Goal: Ask a question

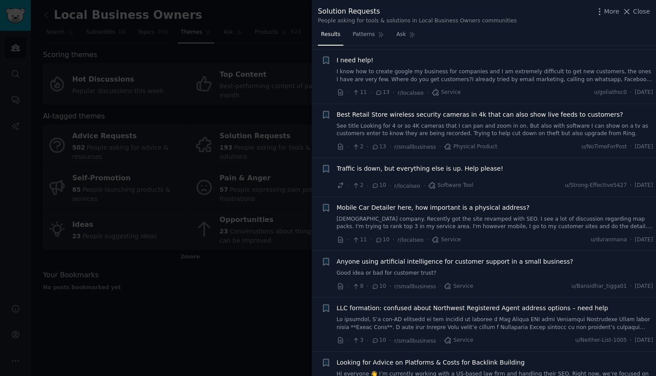
scroll to position [1671, 0]
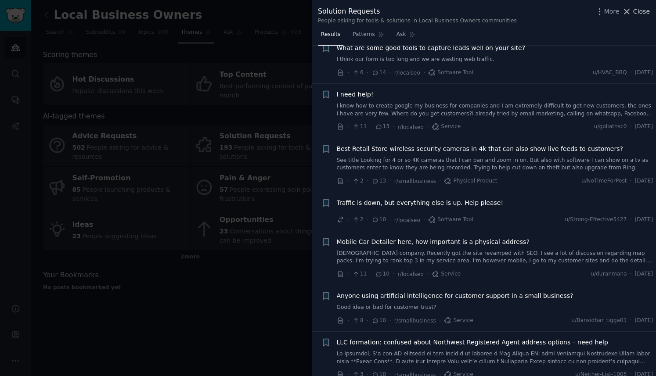
click at [641, 14] on span "Close" at bounding box center [641, 11] width 17 height 9
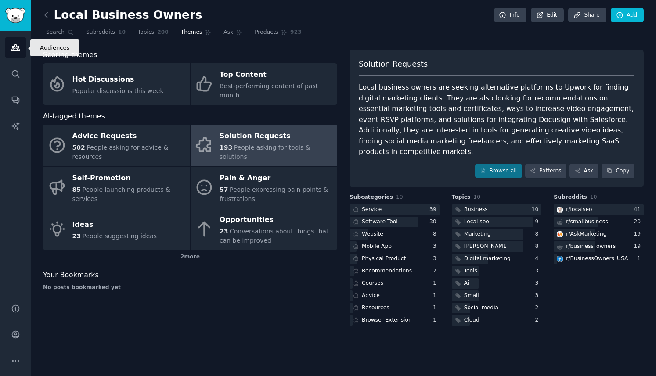
click at [16, 45] on icon "Sidebar" at bounding box center [15, 48] width 8 height 6
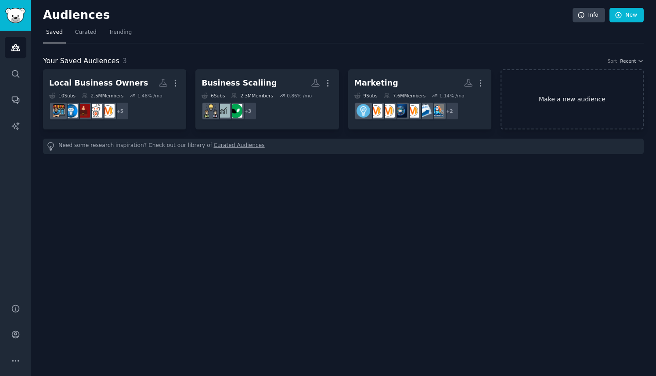
click at [569, 101] on link "Make a new audience" at bounding box center [572, 99] width 143 height 60
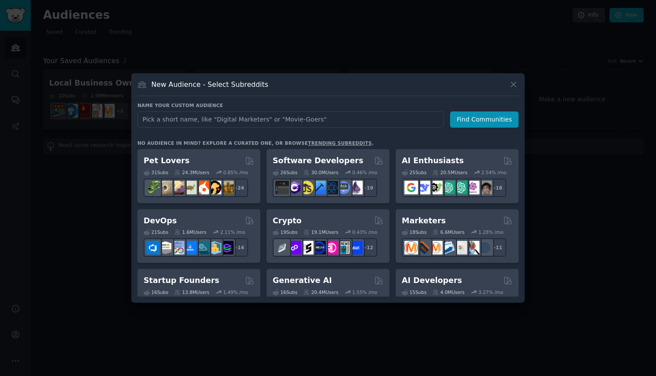
click at [322, 117] on input "text" at bounding box center [290, 120] width 306 height 16
type input "c"
type input "Consultants"
click button "Find Communities" at bounding box center [484, 120] width 69 height 16
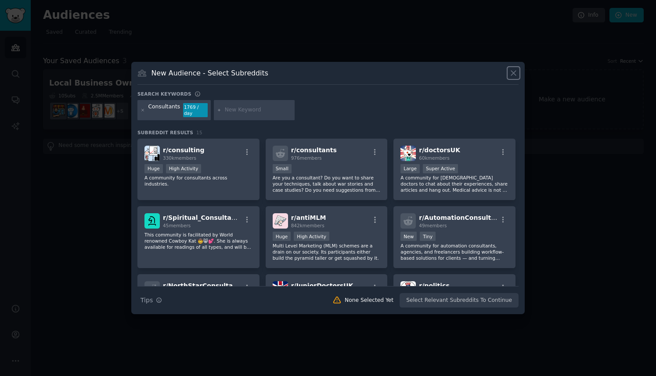
click at [511, 77] on icon at bounding box center [513, 73] width 9 height 9
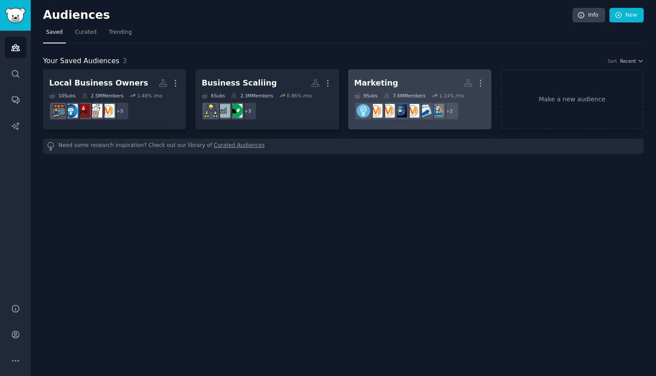
click at [403, 85] on h2 "Marketing Custom Audience More" at bounding box center [419, 83] width 131 height 15
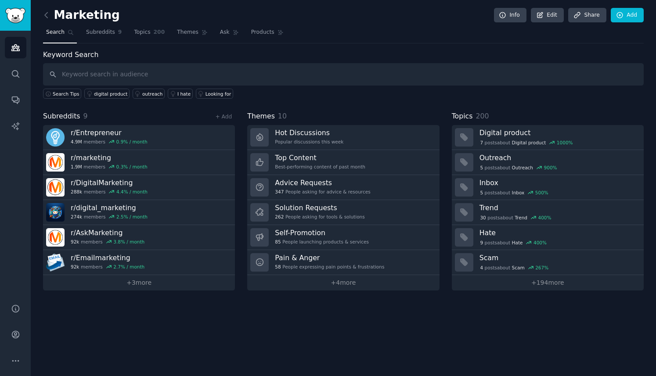
click at [171, 75] on input "text" at bounding box center [343, 74] width 601 height 22
type input "automation"
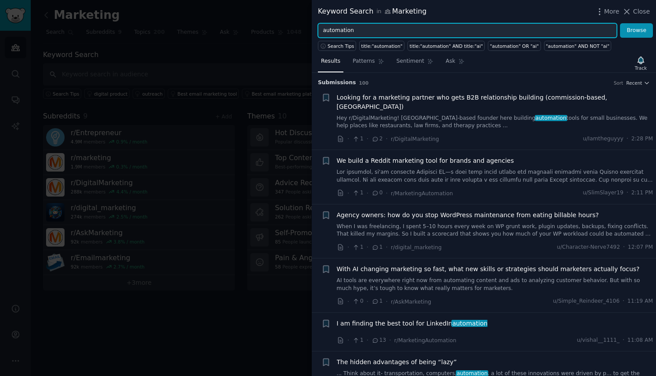
click at [346, 32] on input "automation" at bounding box center [467, 30] width 299 height 15
type input "lead qualification"
click at [620, 23] on button "Browse" at bounding box center [636, 30] width 33 height 15
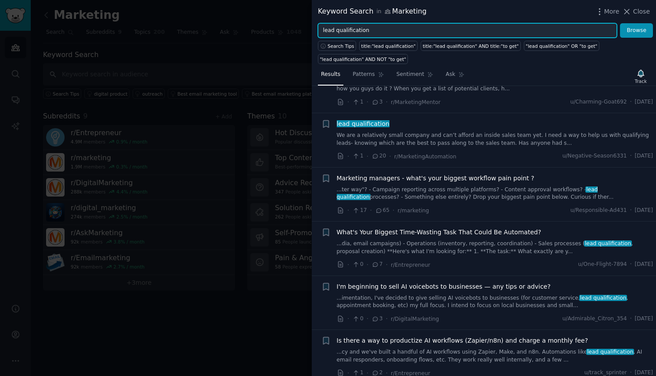
scroll to position [44, 0]
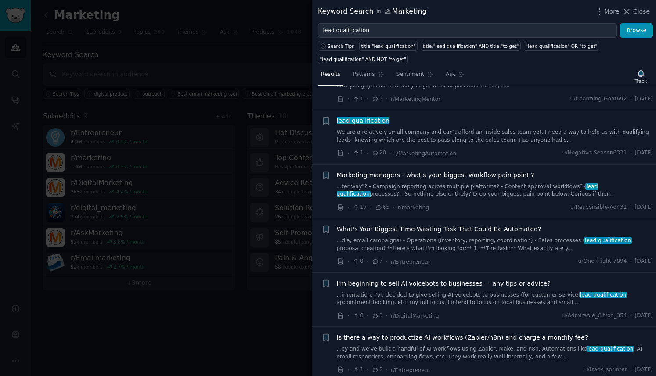
click at [496, 128] on div "lead qualification We are a relatively small company and can’t afford an inside…" at bounding box center [495, 130] width 317 height 28
click at [494, 134] on link "We are a relatively small company and can’t afford an inside sales team yet. I …" at bounding box center [495, 136] width 317 height 15
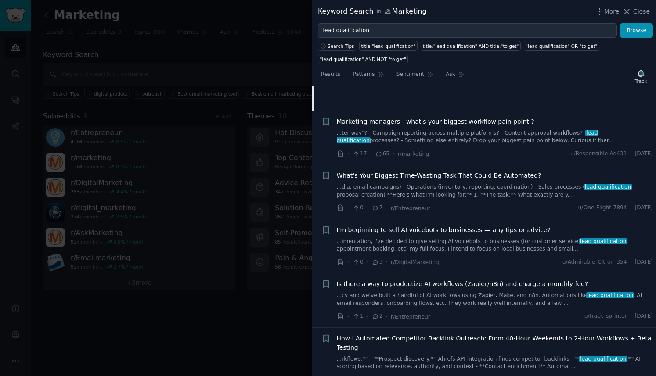
scroll to position [230, 0]
click at [436, 122] on span "Marketing managers - what's your biggest workflow pain point ?" at bounding box center [436, 121] width 198 height 9
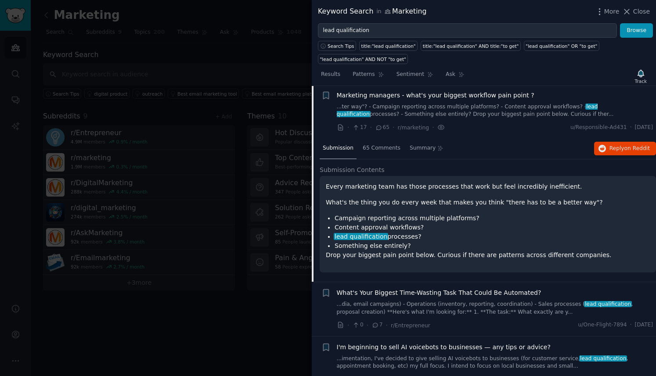
scroll to position [122, 0]
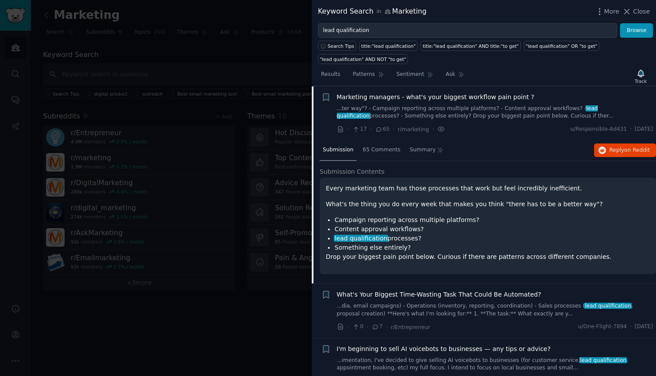
click at [429, 108] on link "...ter way"? - Campaign reporting across multiple platforms? - Content approval…" at bounding box center [495, 112] width 317 height 15
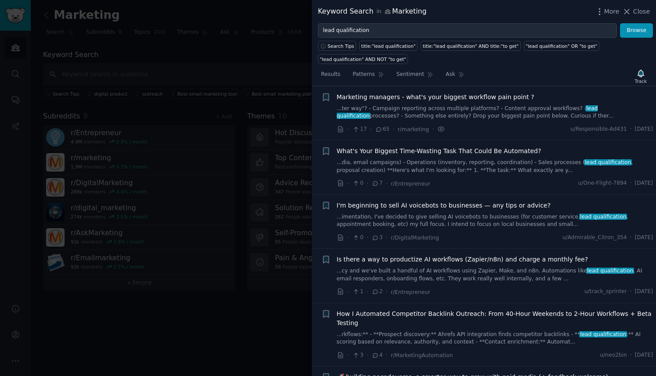
click at [429, 108] on link "...ter way"? - Campaign reporting across multiple platforms? - Content approval…" at bounding box center [495, 112] width 317 height 15
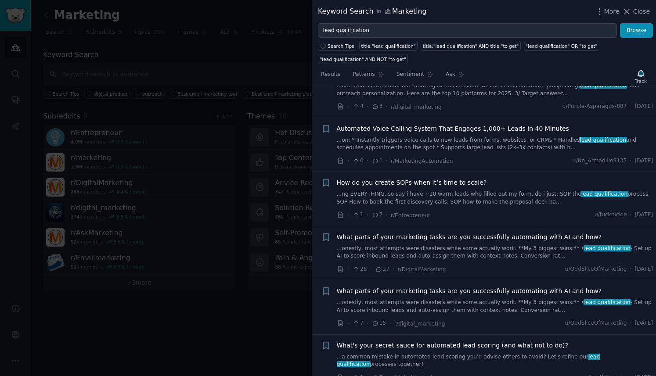
scroll to position [683, 0]
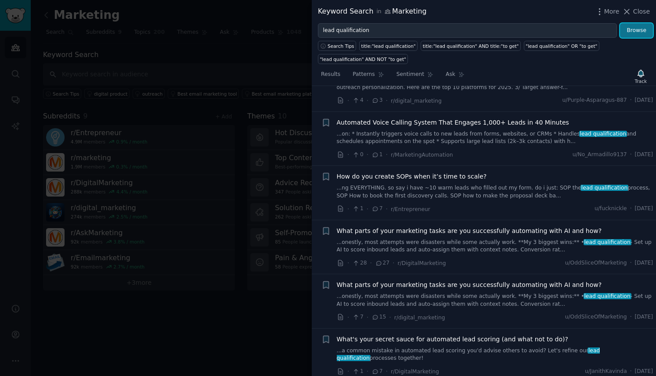
click at [644, 25] on button "Browse" at bounding box center [636, 30] width 33 height 15
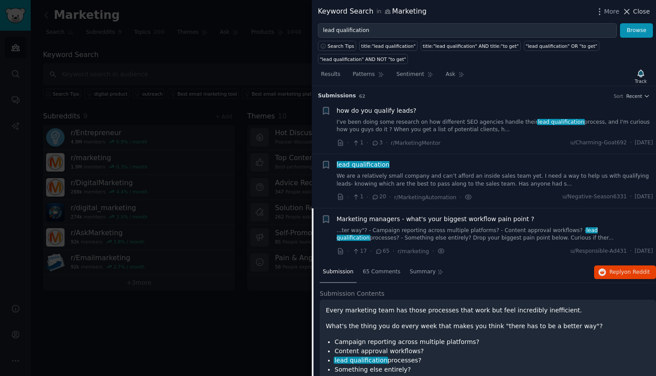
click at [635, 15] on span "Close" at bounding box center [641, 11] width 17 height 9
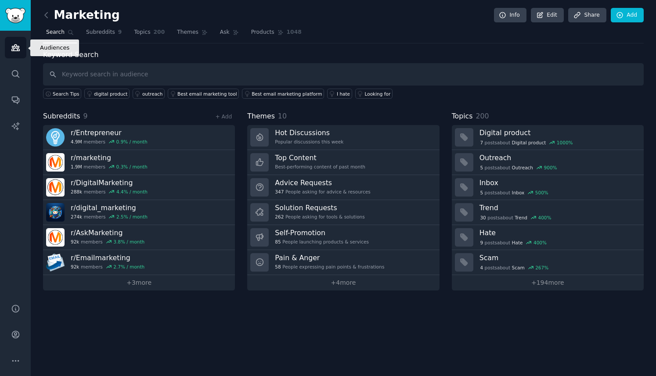
click at [12, 50] on icon "Sidebar" at bounding box center [15, 48] width 8 height 6
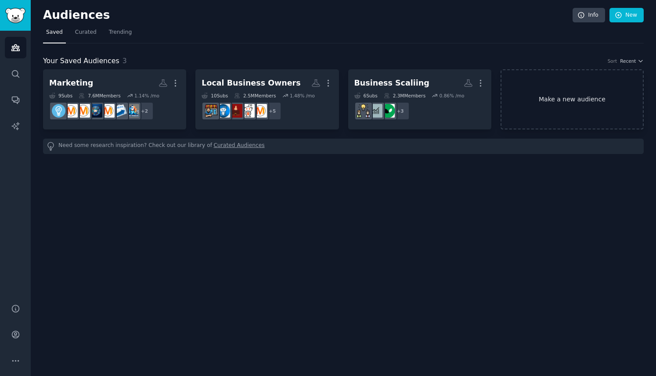
click at [541, 105] on link "Make a new audience" at bounding box center [572, 99] width 143 height 60
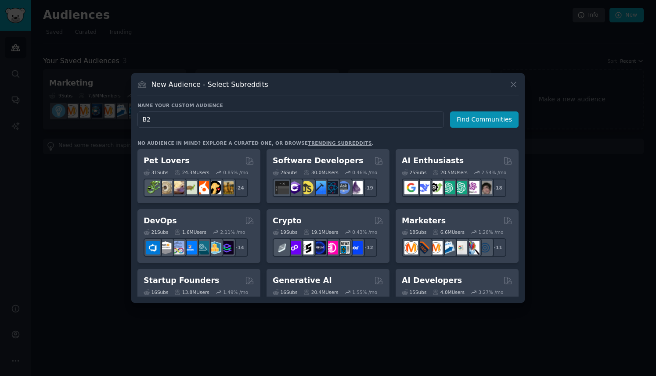
type input "B2B"
click button "Find Communities" at bounding box center [484, 120] width 69 height 16
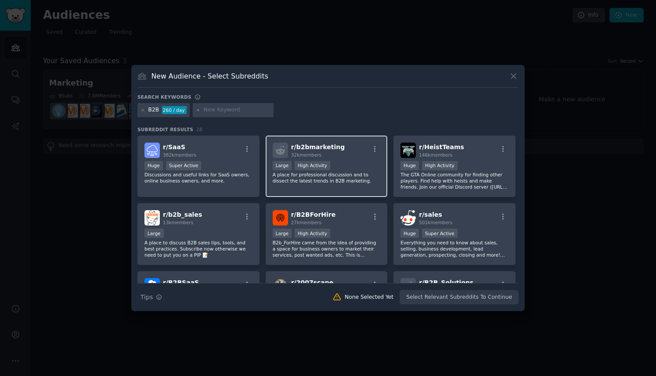
click at [342, 180] on p "A place for professional discussion and to dissect the latest trends in B2B mar…" at bounding box center [327, 178] width 108 height 12
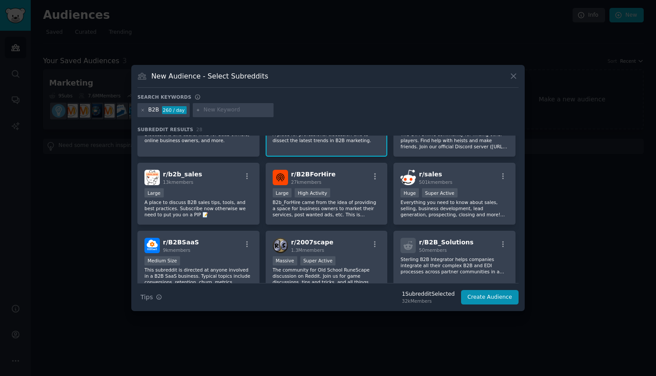
scroll to position [41, 0]
click at [219, 203] on p "A place to discuss B2B sales tips, tools, and best practices. Subscribe now oth…" at bounding box center [198, 208] width 108 height 18
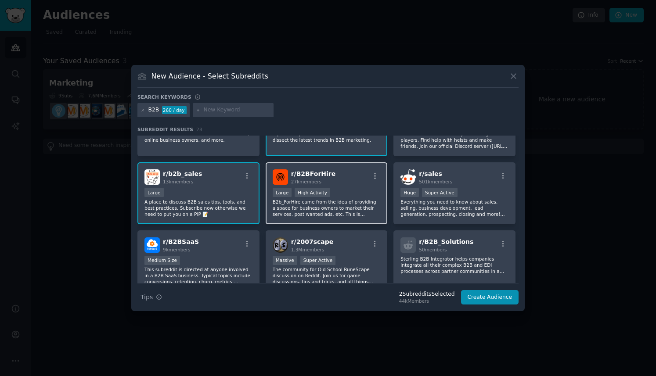
click at [323, 212] on p "B2b_ForHire came from the idea of providing a space for business owners to mark…" at bounding box center [327, 208] width 108 height 18
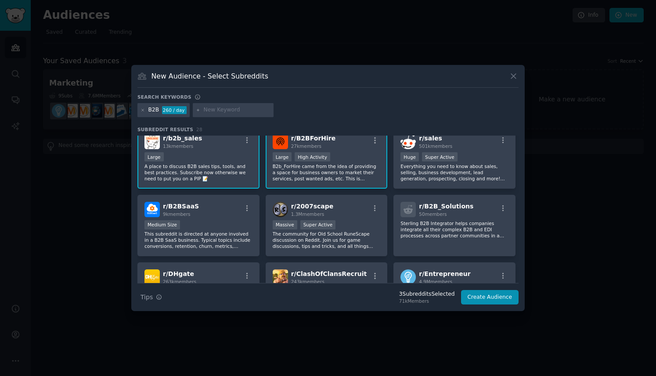
scroll to position [88, 0]
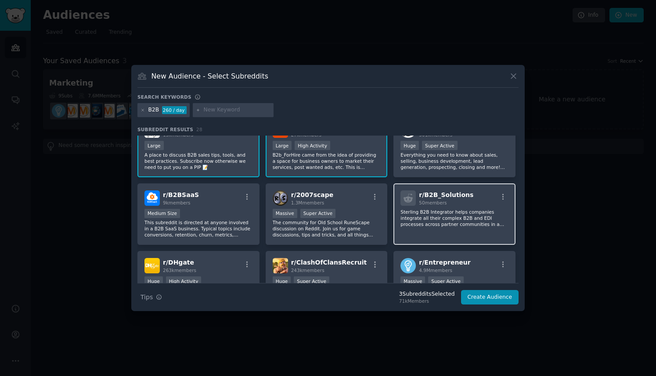
click at [431, 219] on p "Sterling B2B Integrator helps companies integrate all their complex B2B and EDI…" at bounding box center [454, 218] width 108 height 18
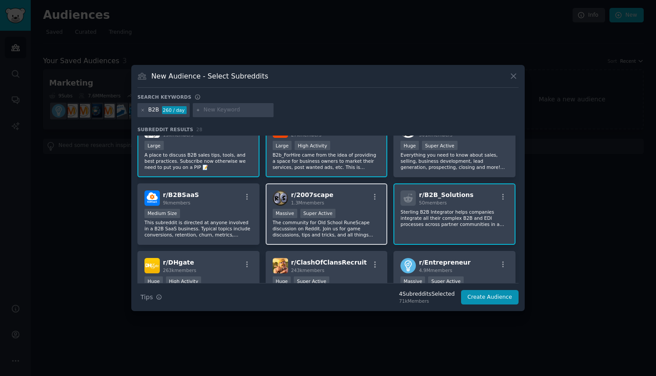
scroll to position [101, 0]
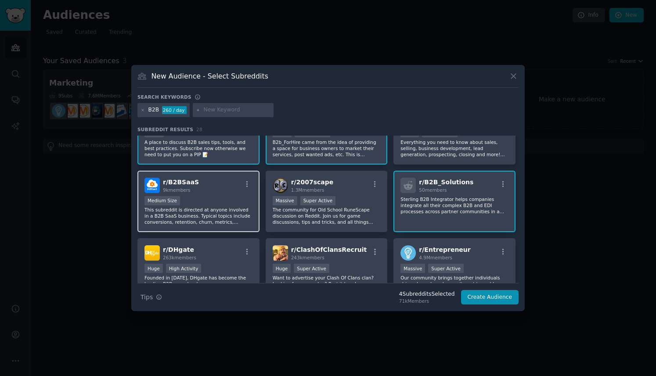
click at [202, 217] on p "This subreddit is directed at anyone involved in a B2B SaaS business. Typical t…" at bounding box center [198, 216] width 108 height 18
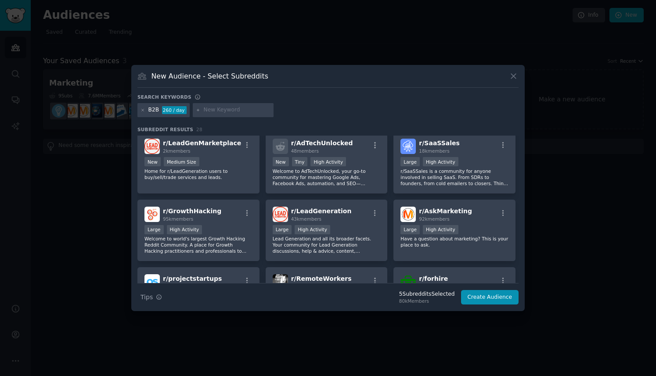
scroll to position [350, 0]
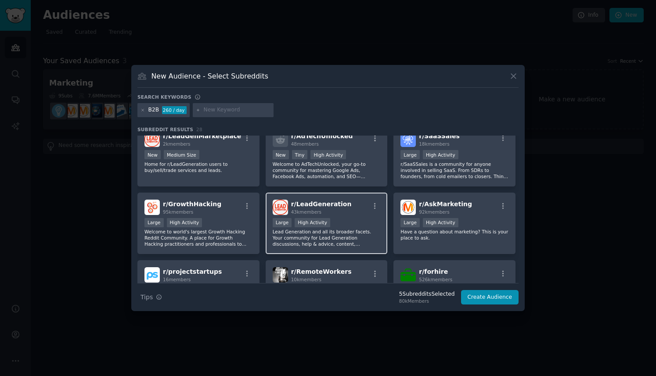
click at [343, 236] on p "Lead Generation and all its broader facets. Your community for Lead Generation …" at bounding box center [327, 238] width 108 height 18
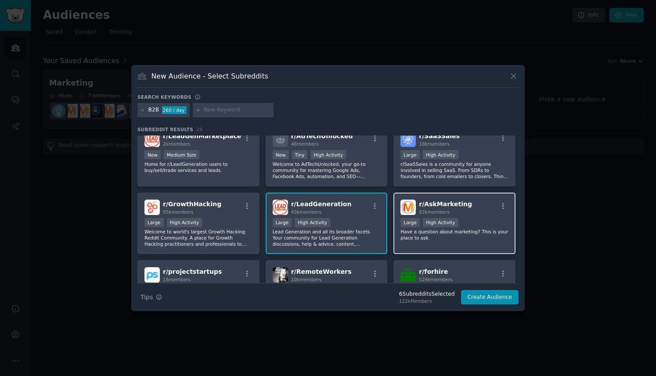
click at [431, 241] on p "Have a question about marketing? This is your place to ask." at bounding box center [454, 235] width 108 height 12
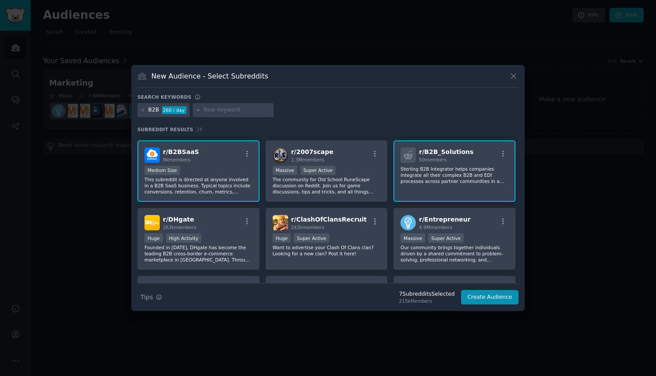
scroll to position [140, 0]
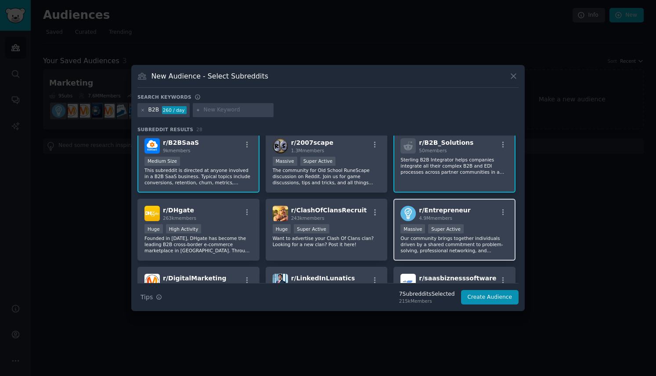
click at [468, 239] on p "Our community brings together individuals driven by a shared commitment to prob…" at bounding box center [454, 244] width 108 height 18
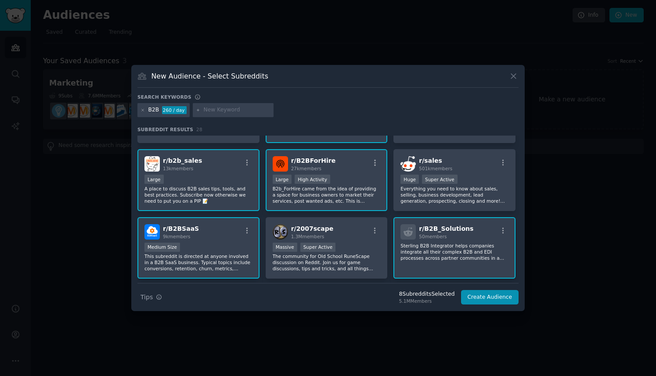
scroll to position [52, 0]
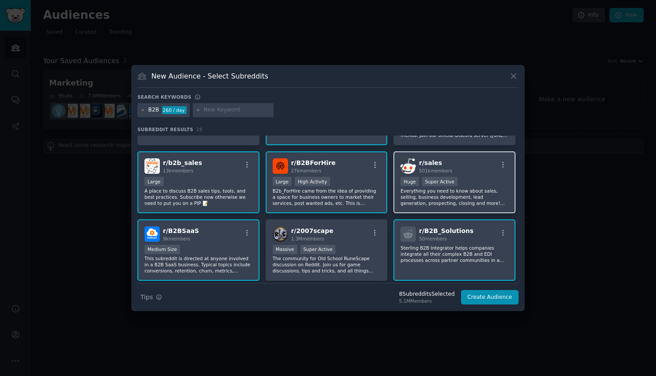
click at [480, 186] on div "Huge Super Active" at bounding box center [454, 182] width 108 height 11
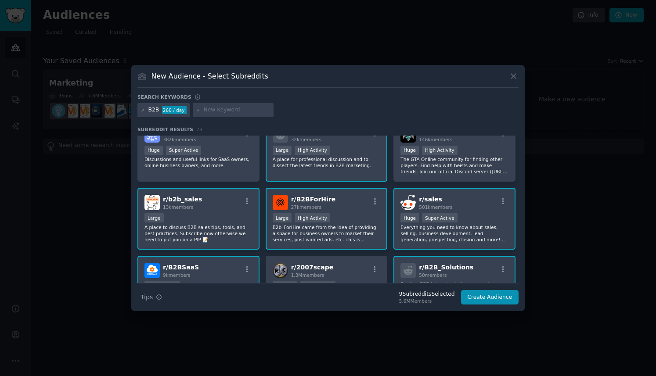
scroll to position [0, 0]
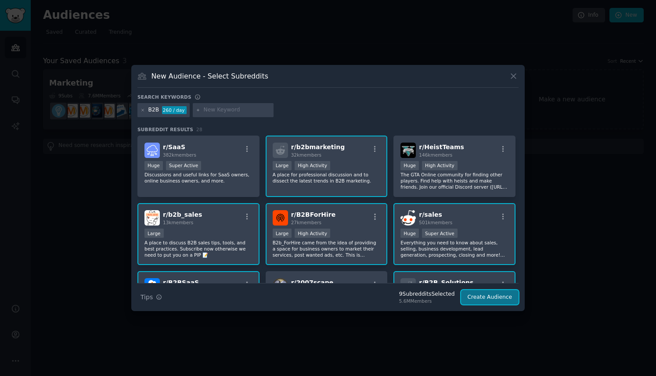
click at [495, 296] on button "Create Audience" at bounding box center [490, 297] width 58 height 15
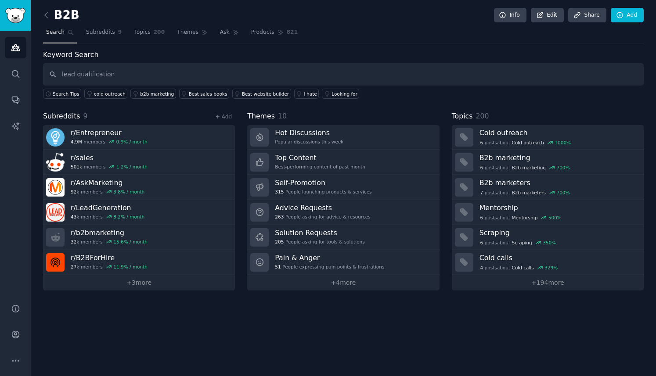
type input "lead qualification"
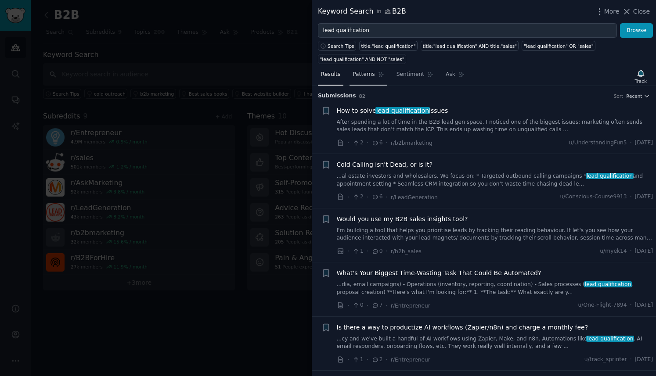
click at [365, 76] on span "Patterns" at bounding box center [364, 75] width 22 height 8
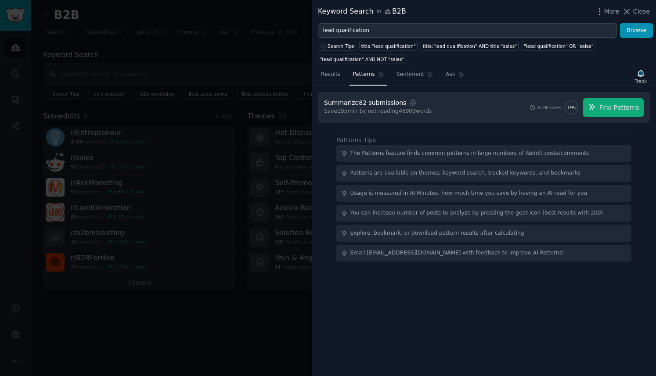
click at [504, 108] on div "Summarize 82 submissions Settings Save 195 min by not reading 46903 words AI Mi…" at bounding box center [484, 107] width 320 height 18
click at [618, 105] on span "Find Patterns" at bounding box center [619, 107] width 40 height 9
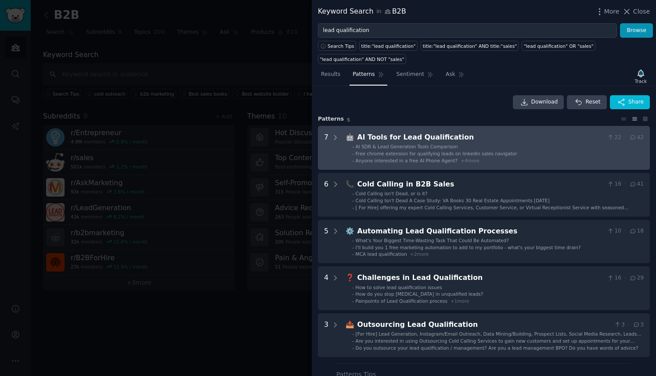
click at [473, 140] on div "AI Tools for Lead Qualification" at bounding box center [480, 137] width 246 height 11
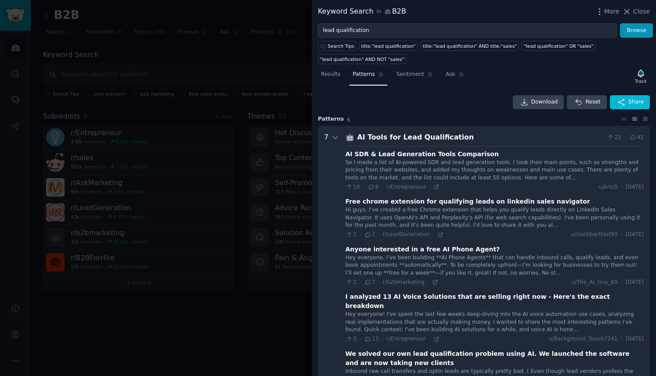
click at [424, 136] on div "AI Tools for Lead Qualification" at bounding box center [480, 137] width 246 height 11
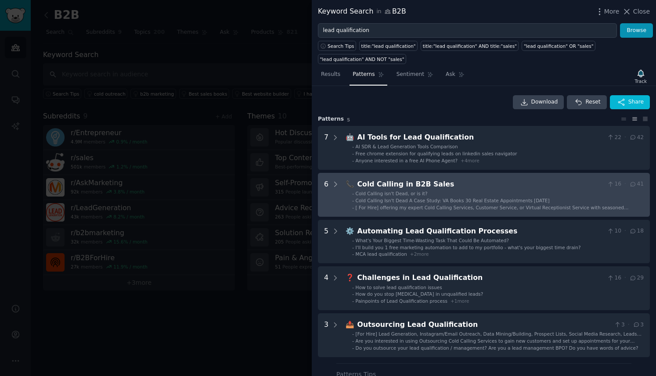
scroll to position [15, 0]
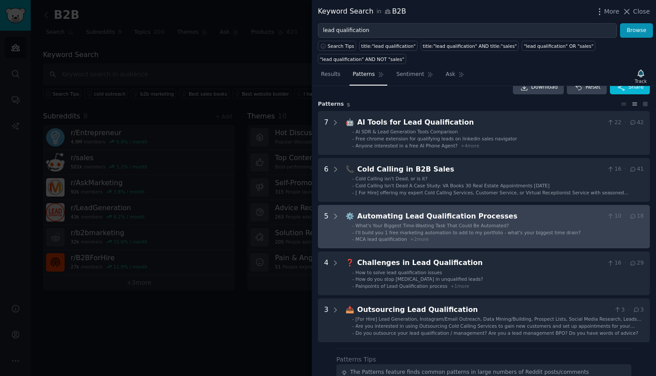
click at [461, 216] on div "Automating Lead Qualification Processes" at bounding box center [480, 216] width 246 height 11
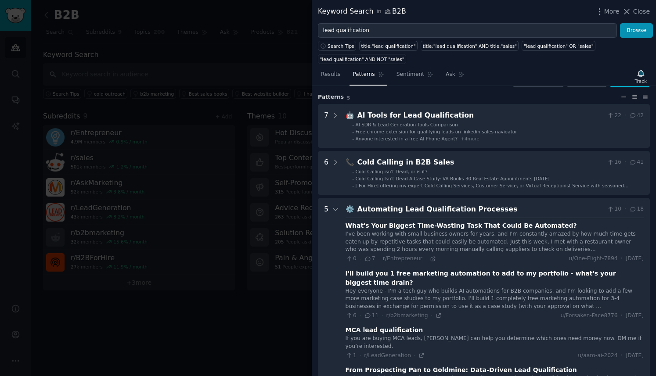
scroll to position [0, 0]
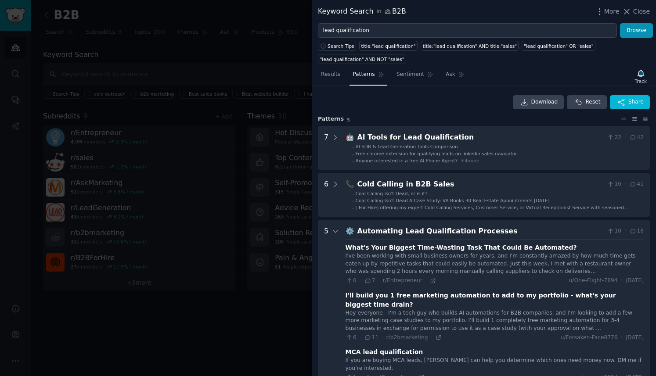
click at [430, 232] on div "Automating Lead Qualification Processes" at bounding box center [480, 231] width 246 height 11
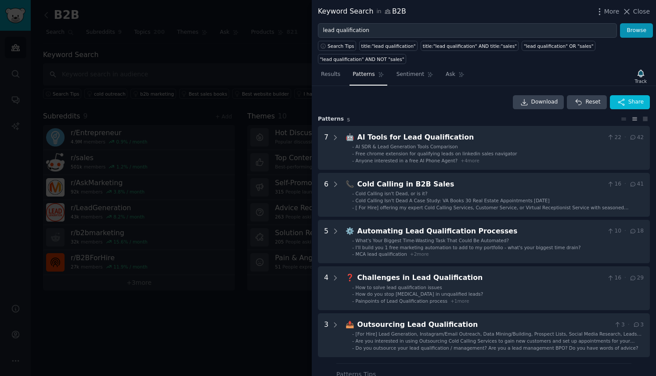
click at [279, 323] on div at bounding box center [328, 188] width 656 height 376
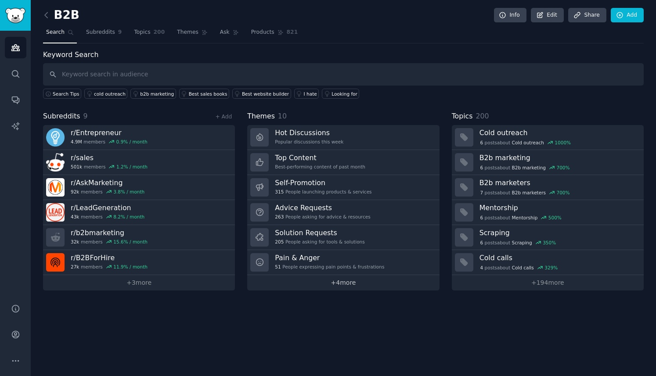
click at [341, 285] on link "+ 4 more" at bounding box center [343, 282] width 192 height 15
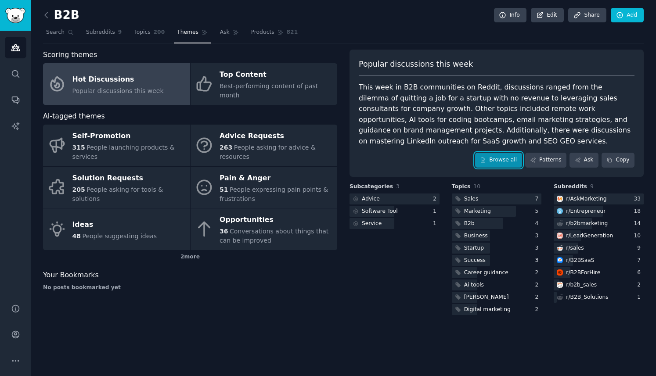
click at [499, 159] on link "Browse all" at bounding box center [498, 160] width 47 height 15
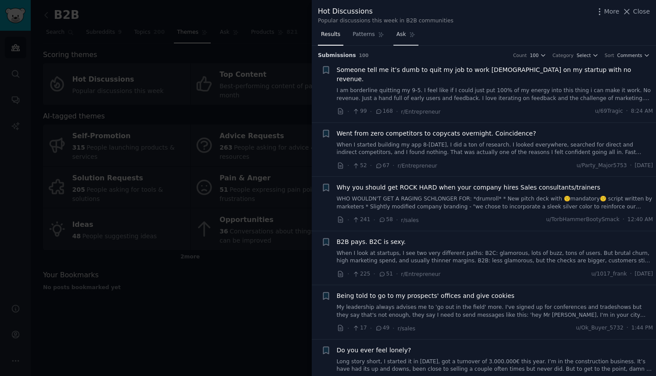
click at [398, 35] on span "Ask" at bounding box center [402, 35] width 10 height 8
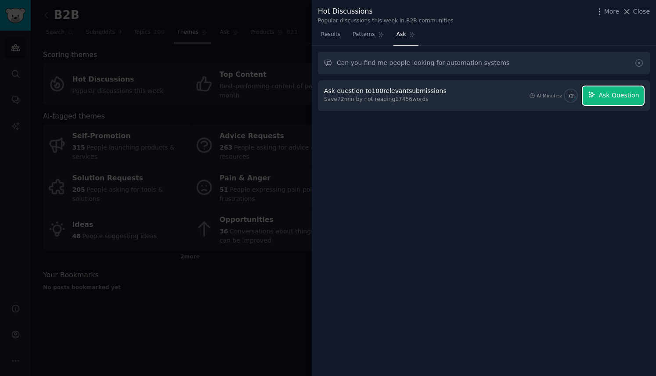
click at [607, 98] on span "Ask Question" at bounding box center [618, 95] width 40 height 9
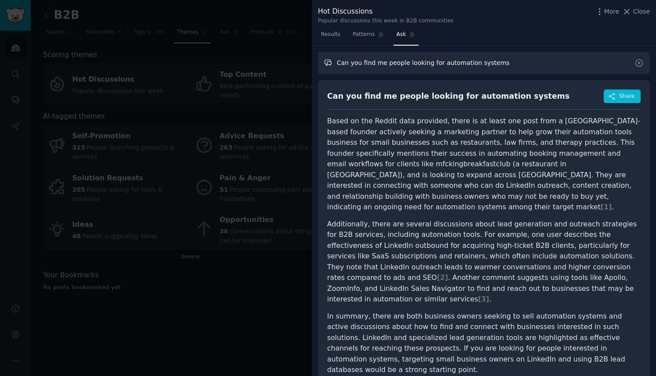
drag, startPoint x: 437, startPoint y: 62, endPoint x: 539, endPoint y: 62, distance: 101.9
click at [539, 62] on input "Can you find me people looking for automation systems" at bounding box center [484, 63] width 332 height 22
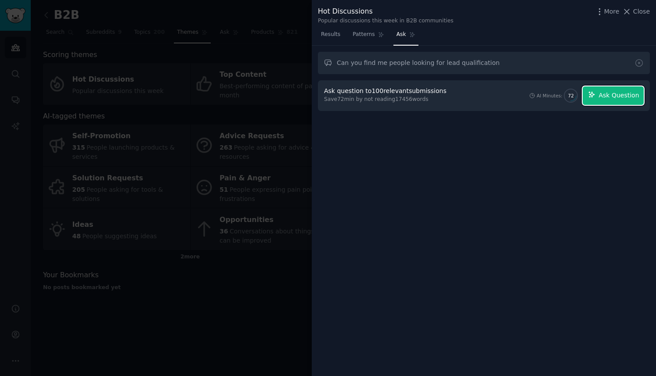
click at [615, 97] on span "Ask Question" at bounding box center [618, 95] width 40 height 9
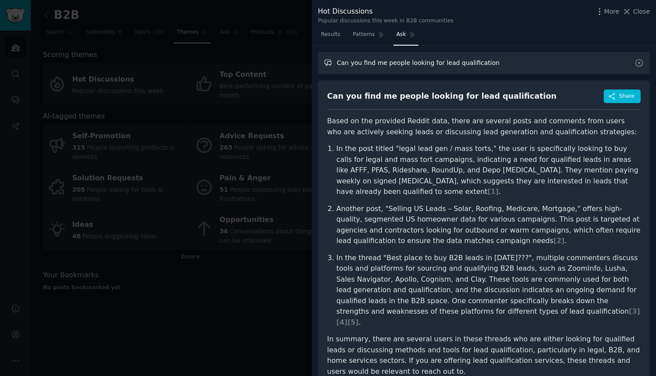
drag, startPoint x: 428, startPoint y: 63, endPoint x: 508, endPoint y: 63, distance: 79.9
click at [508, 63] on input "Can you find me people looking for lead qualification" at bounding box center [484, 63] width 332 height 22
type input "Can you find me people looking for a time saving solution"
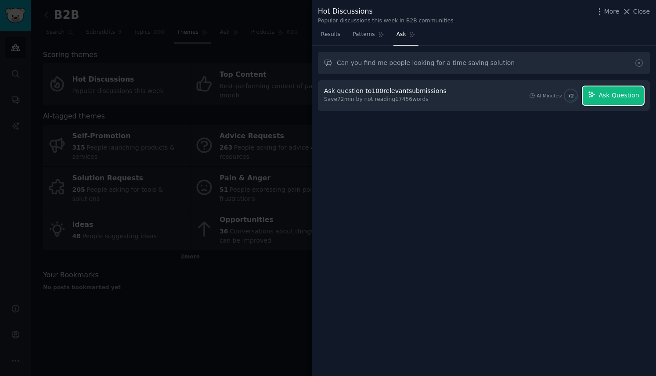
click at [611, 99] on span "Ask Question" at bounding box center [618, 95] width 40 height 9
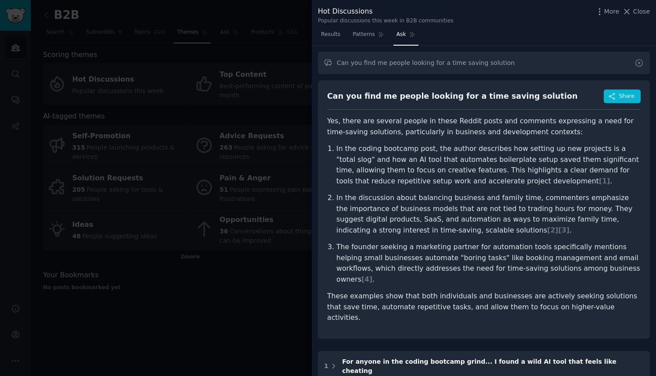
click at [637, 62] on icon at bounding box center [639, 62] width 9 height 9
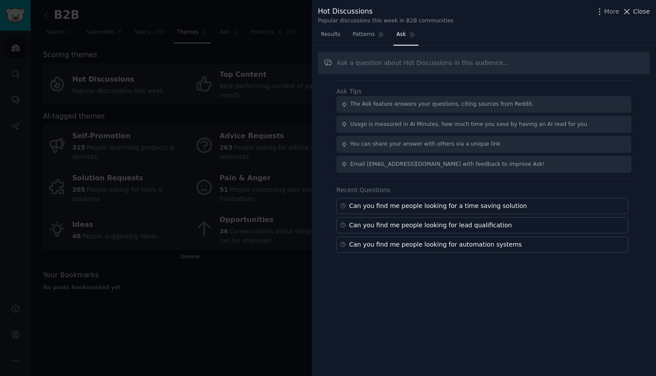
click at [643, 11] on span "Close" at bounding box center [641, 11] width 17 height 9
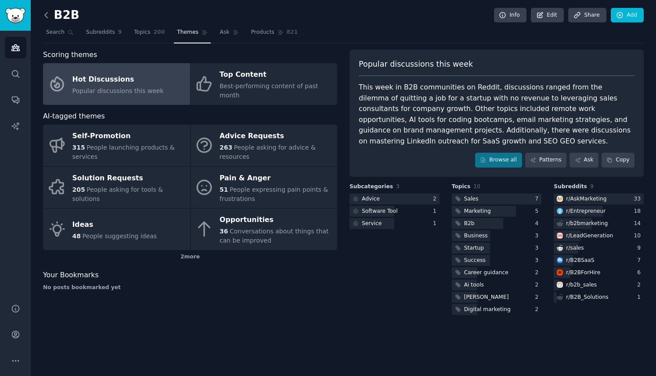
click at [47, 15] on icon at bounding box center [46, 15] width 9 height 9
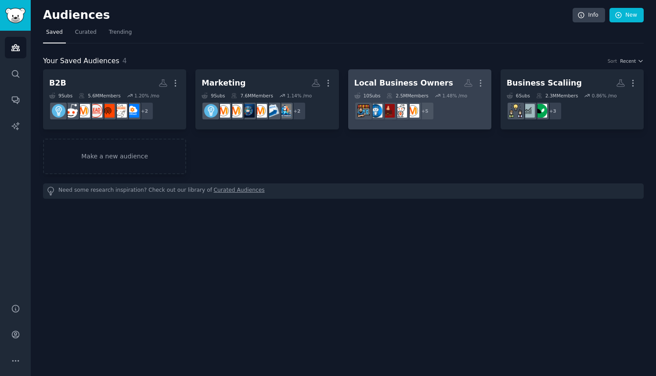
click at [414, 87] on div "Local Business Owners" at bounding box center [403, 83] width 99 height 11
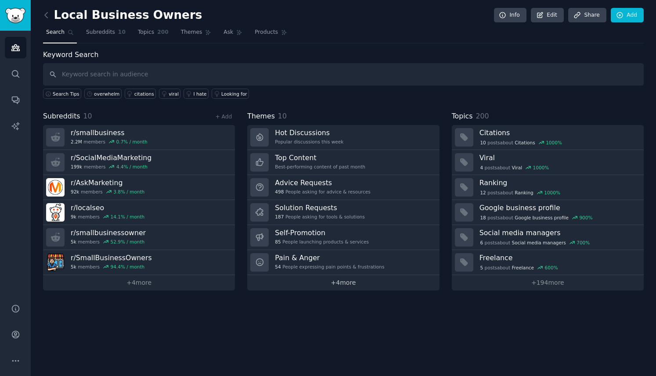
click at [349, 282] on link "+ 4 more" at bounding box center [343, 282] width 192 height 15
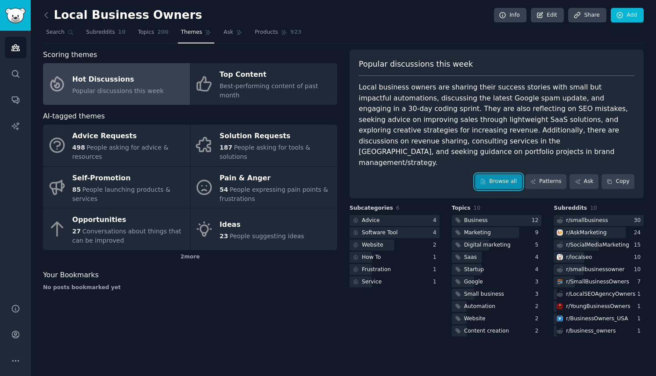
click at [505, 174] on link "Browse all" at bounding box center [498, 181] width 47 height 15
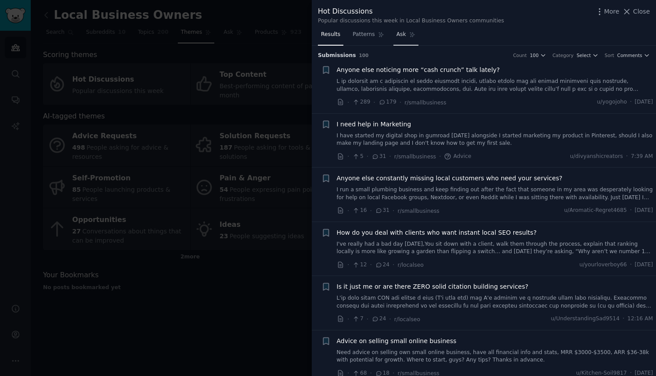
click at [401, 35] on span "Ask" at bounding box center [402, 35] width 10 height 8
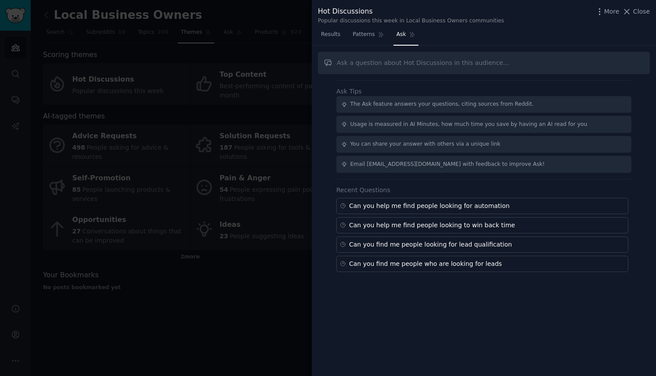
click at [403, 63] on input "text" at bounding box center [484, 63] width 332 height 22
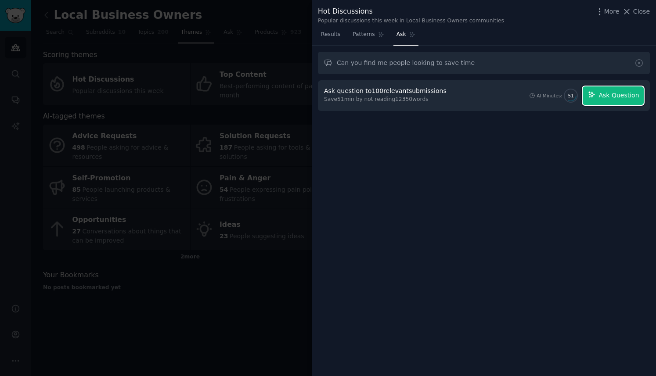
click at [626, 94] on span "Ask Question" at bounding box center [618, 95] width 40 height 9
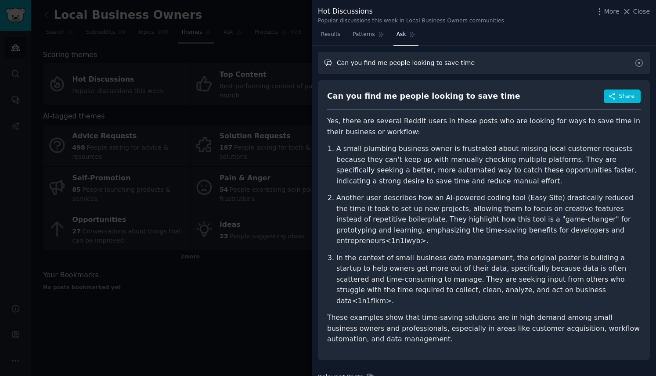
click at [437, 61] on input "Can you find me people looking to save time" at bounding box center [484, 63] width 332 height 22
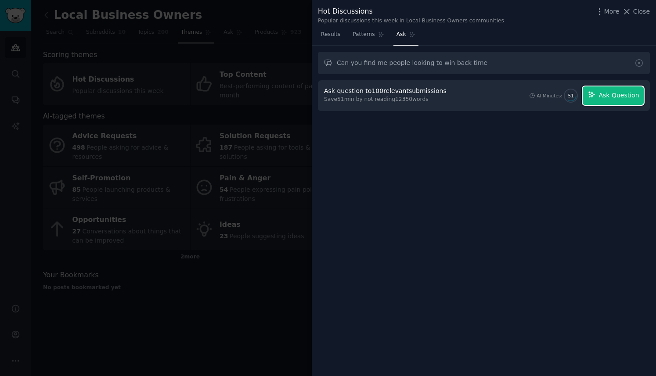
click at [617, 97] on span "Ask Question" at bounding box center [618, 95] width 40 height 9
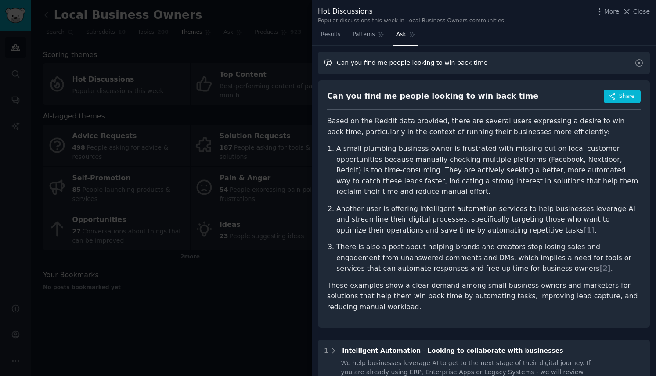
drag, startPoint x: 428, startPoint y: 62, endPoint x: 517, endPoint y: 61, distance: 89.1
click at [517, 62] on input "Can you find me people looking to win back time" at bounding box center [484, 63] width 332 height 22
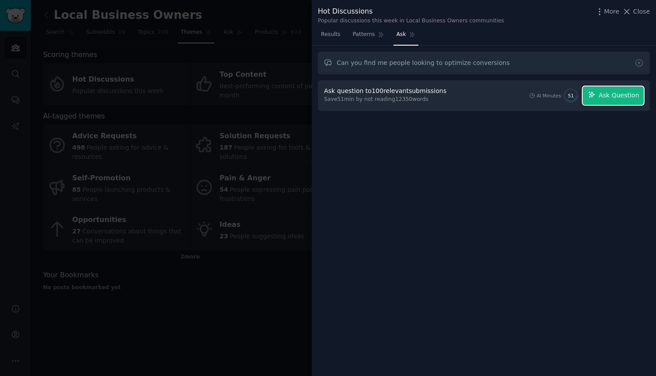
click at [611, 95] on span "Ask Question" at bounding box center [618, 95] width 40 height 9
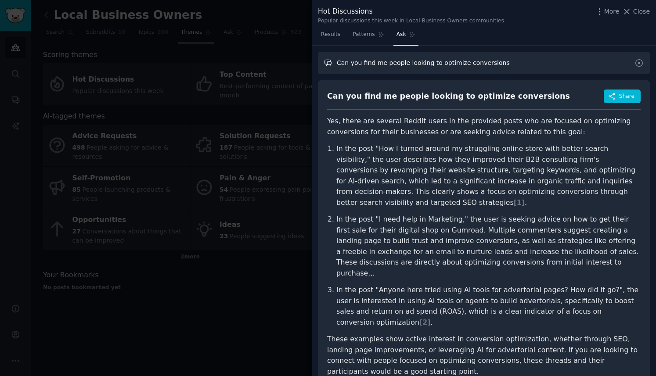
drag, startPoint x: 428, startPoint y: 62, endPoint x: 552, endPoint y: 63, distance: 123.4
click at [552, 63] on input "Can you find me people looking to optimize conversions" at bounding box center [484, 63] width 332 height 22
type input "Can you find me people looking seo lead qualification"
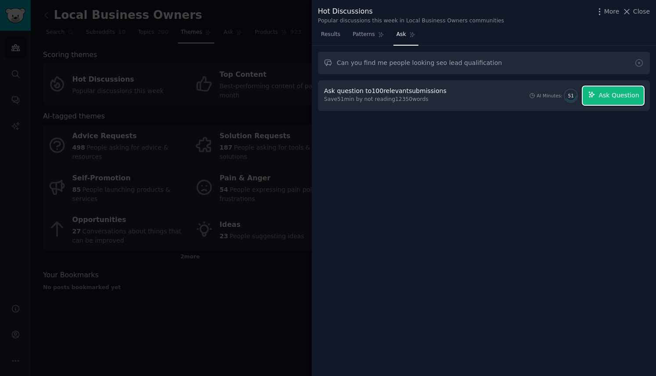
click at [617, 96] on span "Ask Question" at bounding box center [618, 95] width 40 height 9
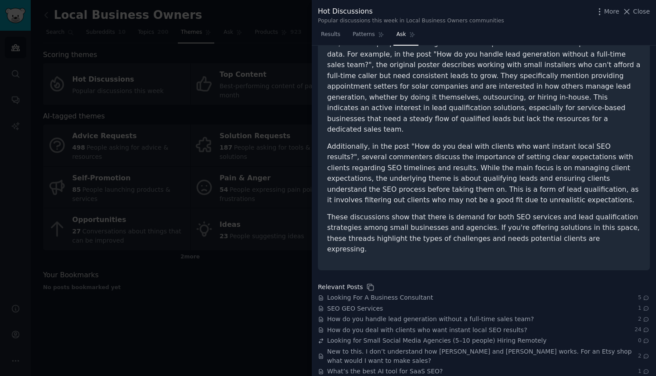
scroll to position [85, 0]
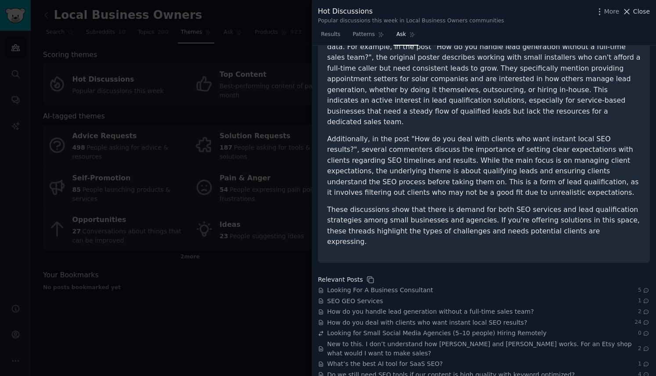
click at [646, 14] on span "Close" at bounding box center [641, 11] width 17 height 9
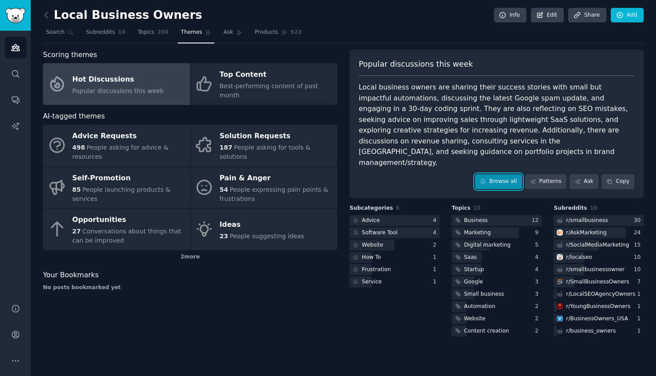
click at [503, 174] on link "Browse all" at bounding box center [498, 181] width 47 height 15
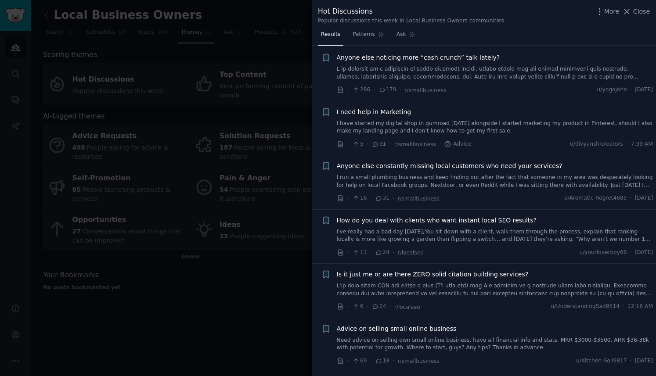
scroll to position [20, 0]
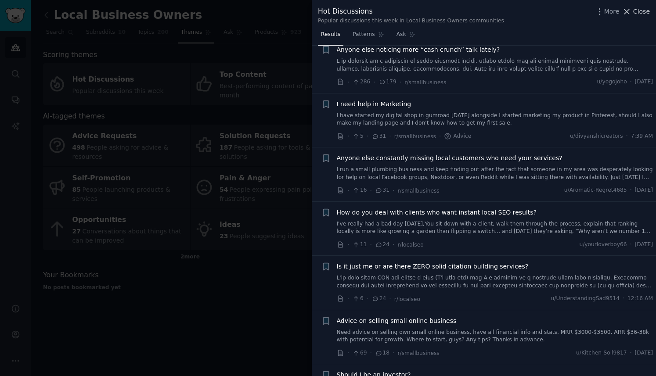
click at [642, 11] on span "Close" at bounding box center [641, 11] width 17 height 9
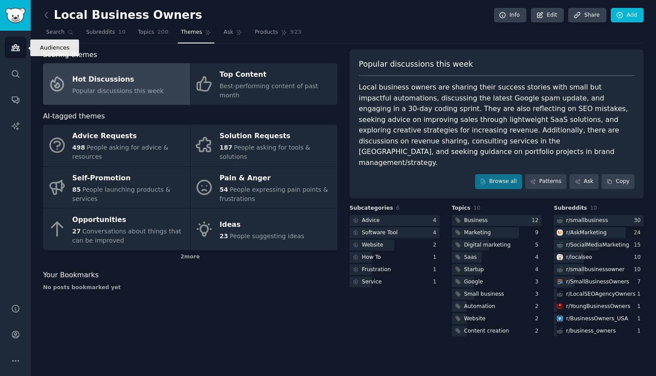
click at [15, 47] on icon "Sidebar" at bounding box center [15, 48] width 8 height 6
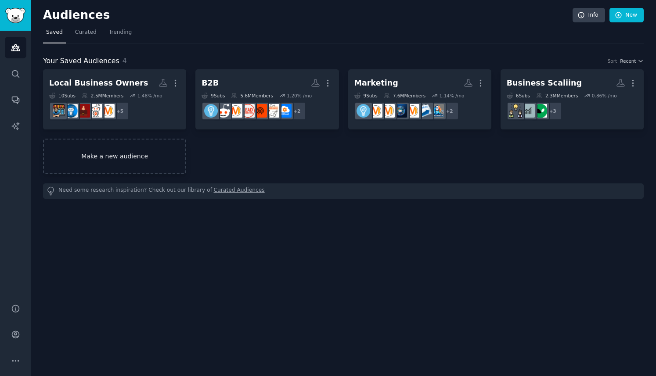
click at [114, 158] on link "Make a new audience" at bounding box center [114, 157] width 143 height 36
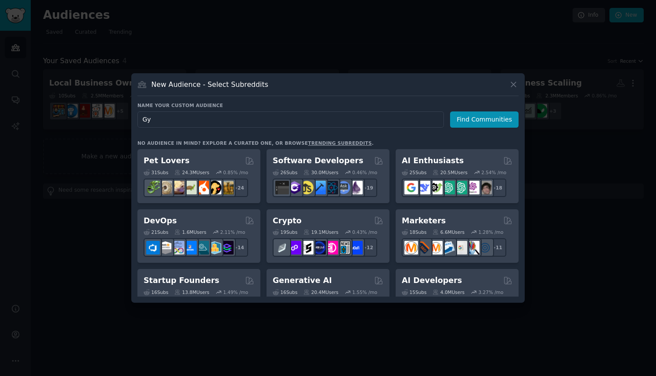
type input "Gym"
click button "Find Communities" at bounding box center [484, 120] width 69 height 16
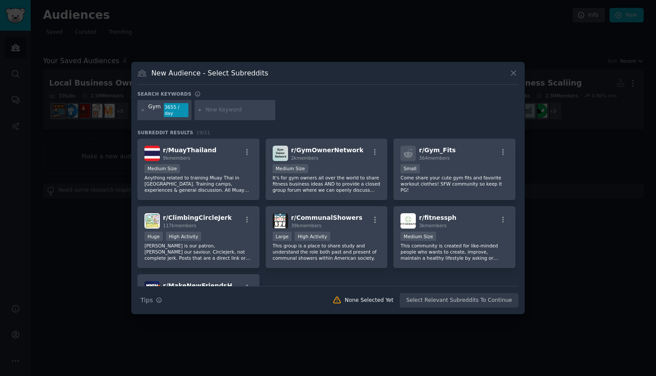
scroll to position [263, 0]
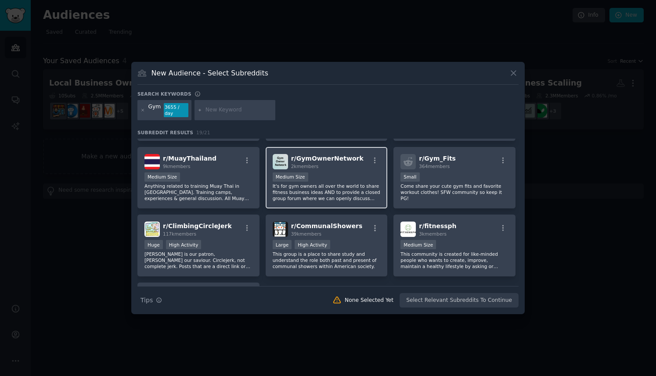
click at [345, 185] on p "It's for gym owners all over the world to share fitness business ideas AND to p…" at bounding box center [327, 192] width 108 height 18
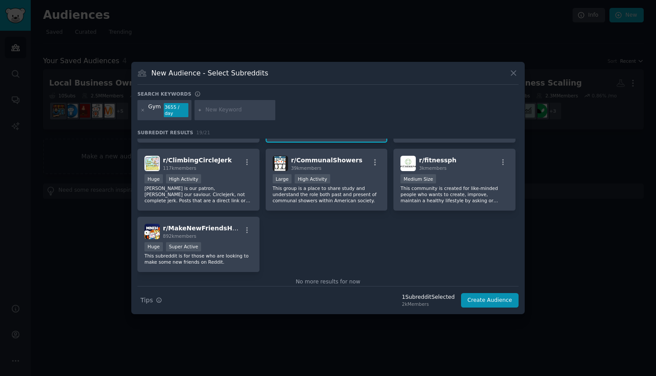
scroll to position [316, 0]
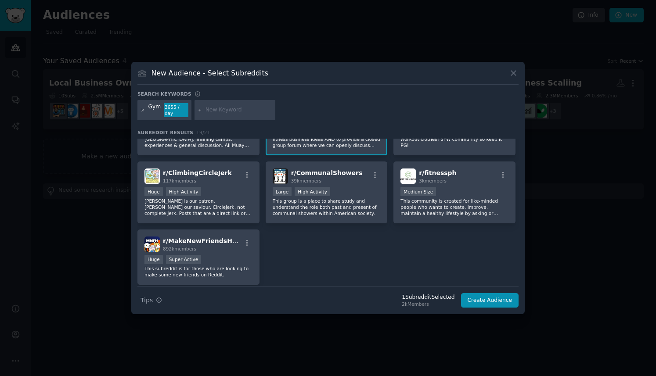
click at [143, 111] on icon at bounding box center [143, 110] width 2 height 2
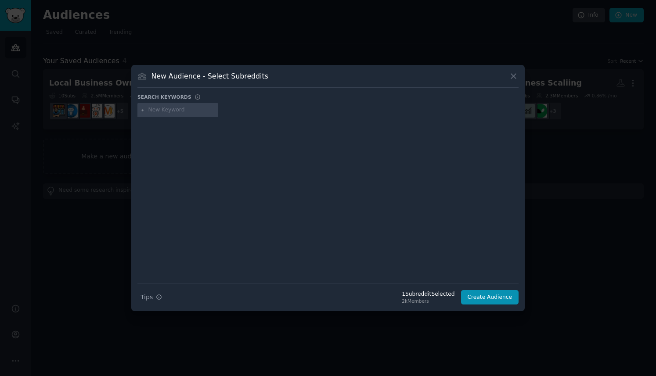
click at [159, 111] on input "text" at bounding box center [181, 110] width 67 height 8
type input "Gym Owner"
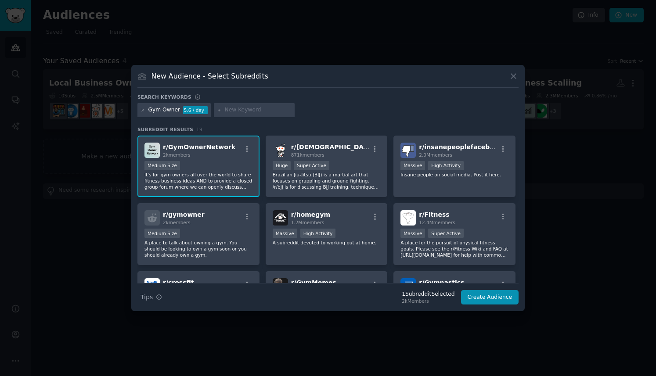
click at [234, 169] on div "Medium Size" at bounding box center [198, 166] width 108 height 11
click at [218, 229] on div "Medium Size" at bounding box center [198, 234] width 108 height 11
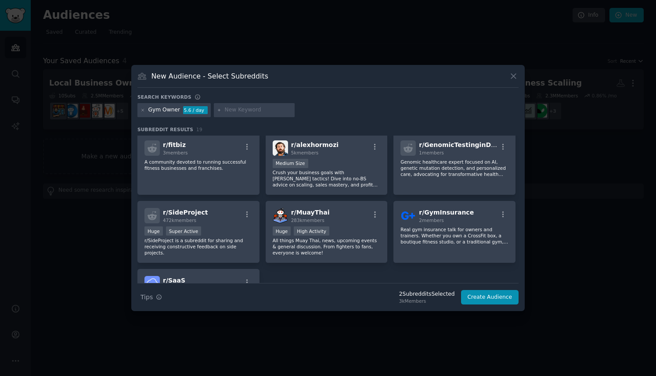
scroll to position [292, 0]
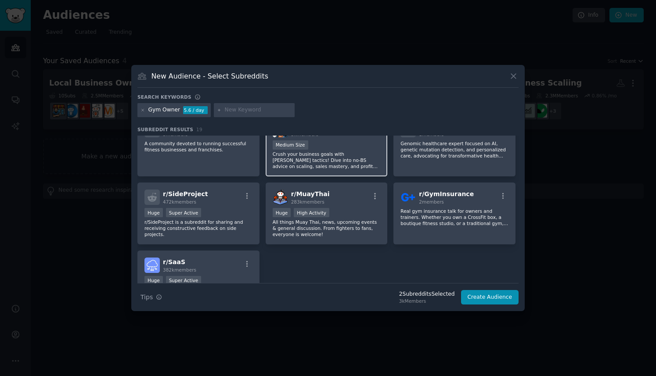
click at [348, 148] on div "Medium Size" at bounding box center [327, 146] width 108 height 11
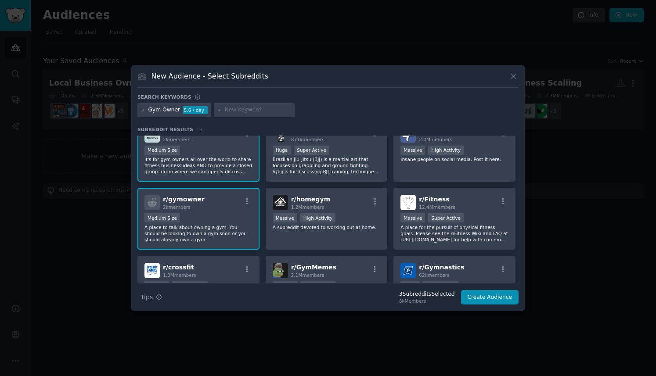
scroll to position [0, 0]
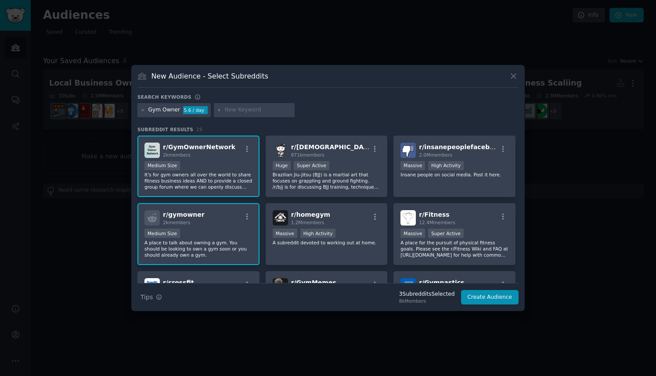
click at [260, 109] on input "text" at bounding box center [258, 110] width 67 height 8
type input "Martial Arts School"
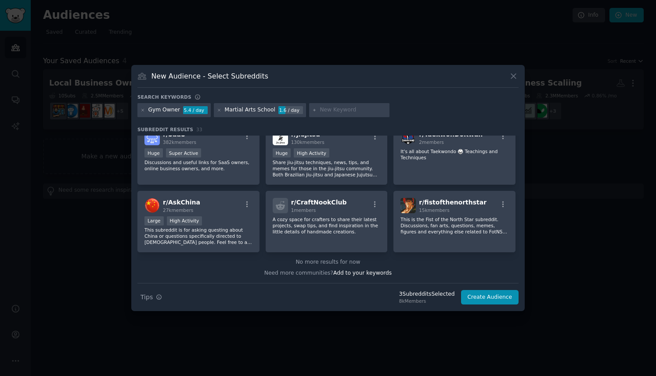
scroll to position [617, 0]
click at [218, 109] on icon at bounding box center [219, 110] width 5 height 5
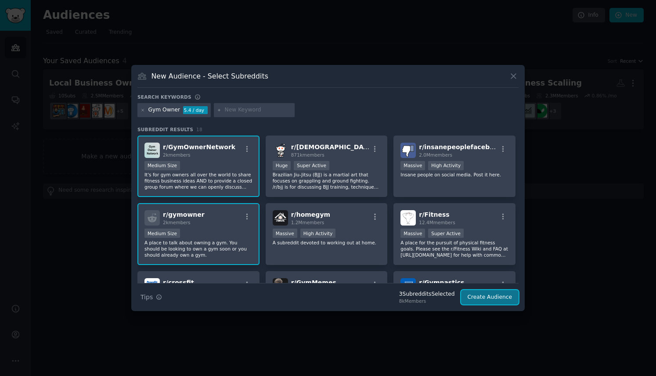
click at [498, 297] on button "Create Audience" at bounding box center [490, 297] width 58 height 15
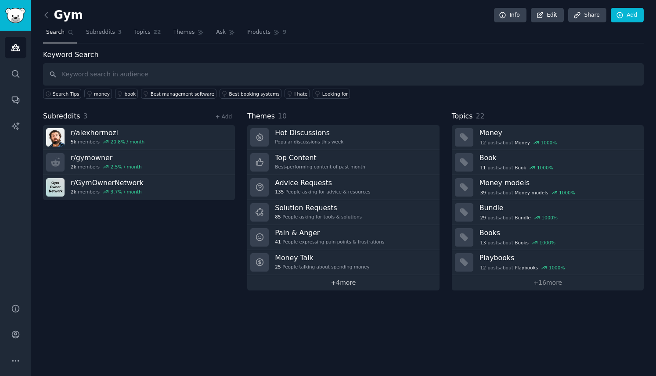
click at [345, 283] on link "+ 4 more" at bounding box center [343, 282] width 192 height 15
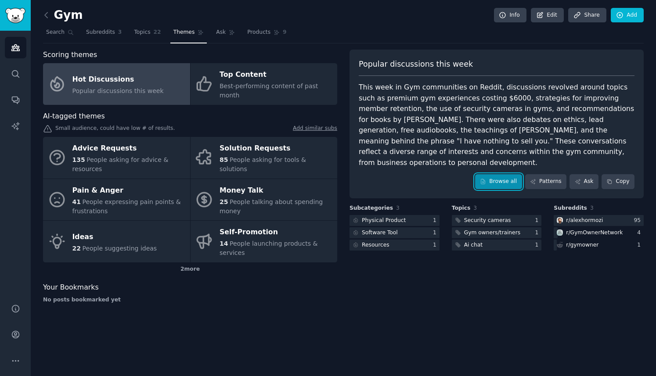
click at [505, 174] on link "Browse all" at bounding box center [498, 181] width 47 height 15
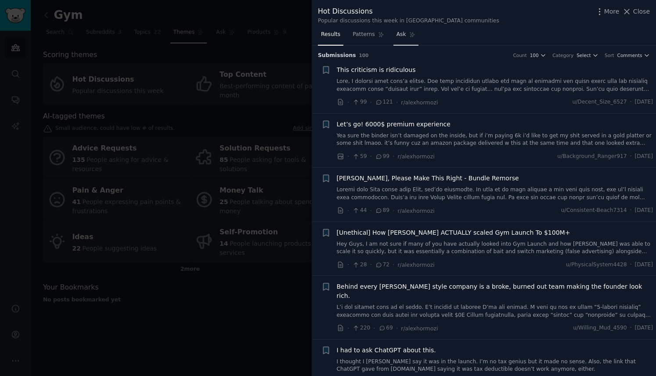
click at [399, 34] on span "Ask" at bounding box center [402, 35] width 10 height 8
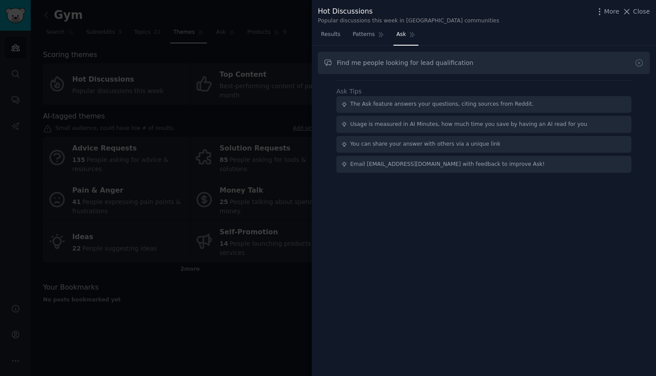
type input "Find me people looking for lead qualification"
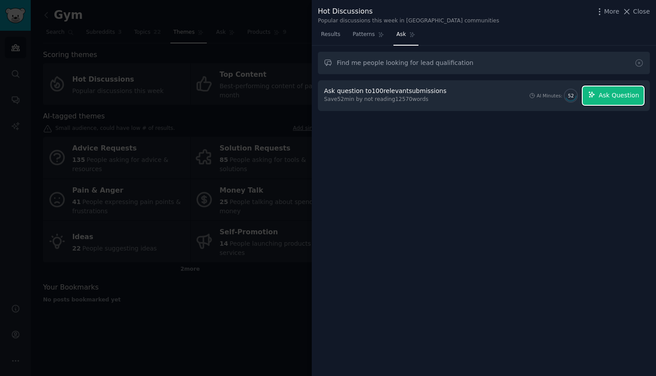
click at [604, 96] on span "Ask Question" at bounding box center [618, 95] width 40 height 9
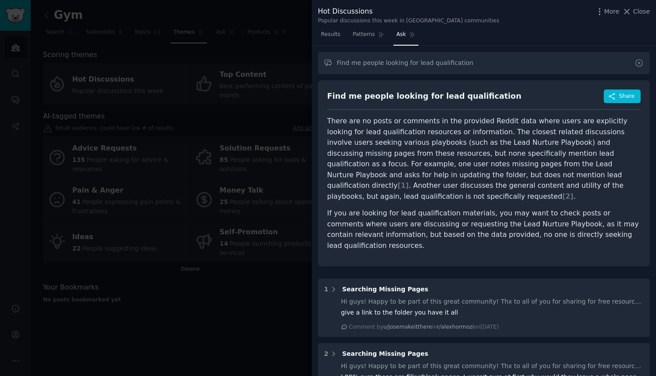
click at [637, 63] on icon at bounding box center [639, 62] width 7 height 7
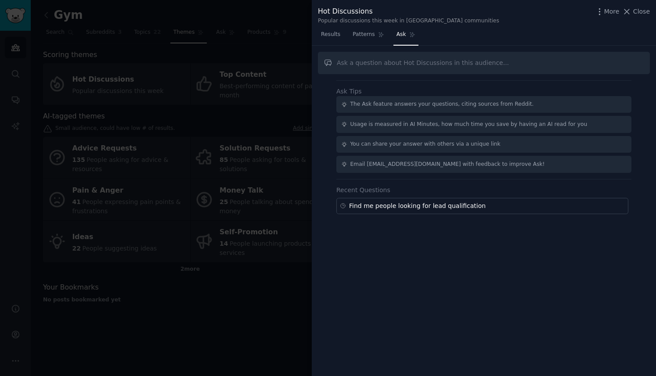
click at [267, 315] on div at bounding box center [328, 188] width 656 height 376
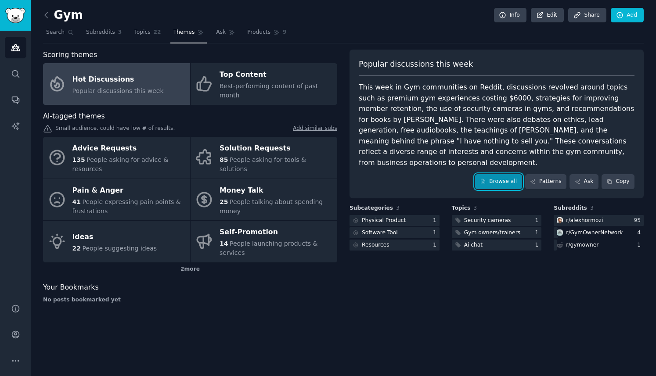
click at [500, 174] on link "Browse all" at bounding box center [498, 181] width 47 height 15
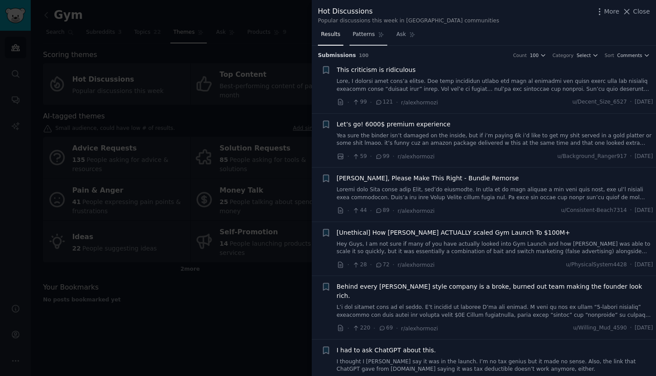
click at [368, 35] on span "Patterns" at bounding box center [364, 35] width 22 height 8
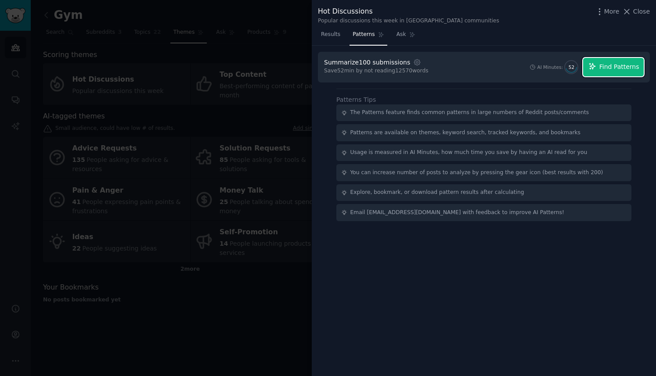
click at [609, 62] on span "Find Patterns" at bounding box center [619, 66] width 40 height 9
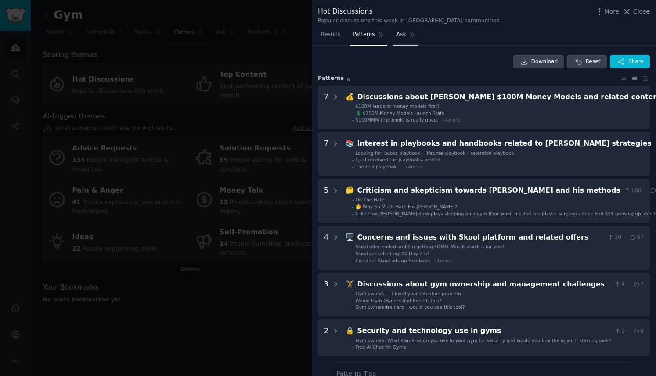
click at [398, 37] on span "Ask" at bounding box center [402, 35] width 10 height 8
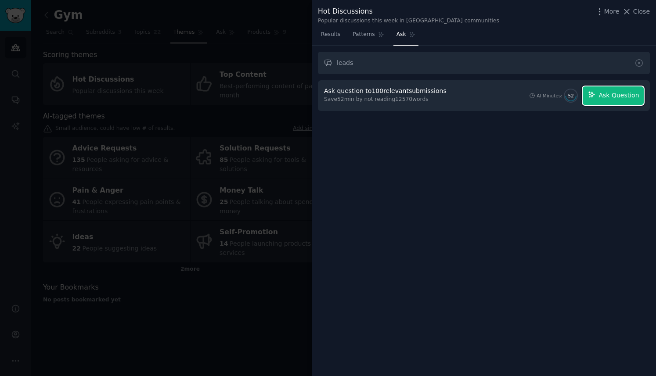
click at [627, 93] on span "Ask Question" at bounding box center [618, 95] width 40 height 9
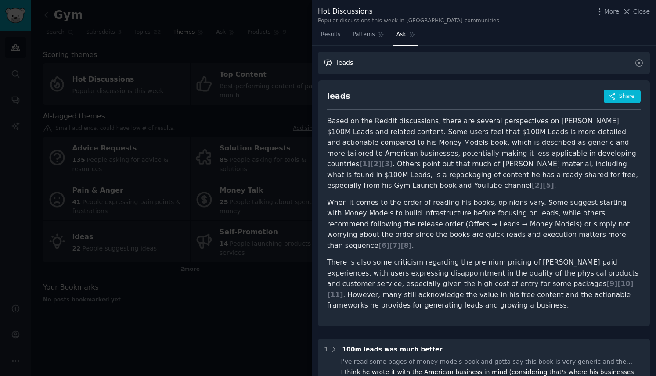
click at [387, 64] on input "leads" at bounding box center [484, 63] width 332 height 22
type input "l"
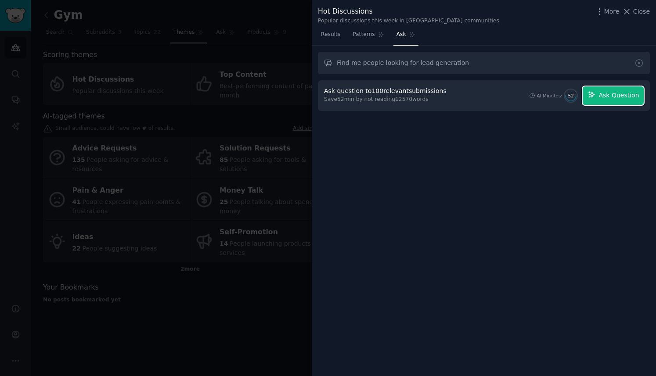
click at [612, 95] on span "Ask Question" at bounding box center [618, 95] width 40 height 9
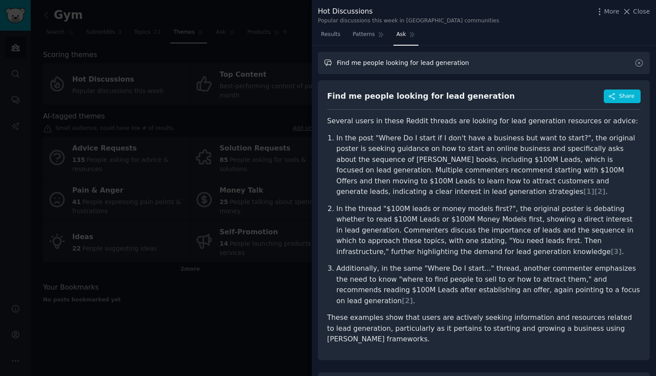
drag, startPoint x: 382, startPoint y: 61, endPoint x: 485, endPoint y: 61, distance: 103.2
click at [485, 61] on input "Find me people looking for lead generation" at bounding box center [484, 63] width 332 height 22
type input "Find me people talking about tire kickers or time wasters"
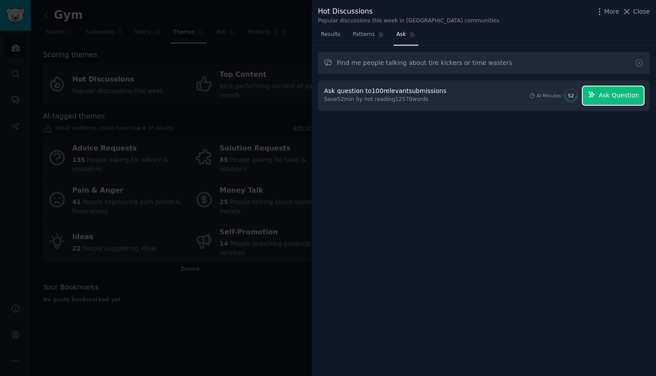
click at [607, 94] on span "Ask Question" at bounding box center [618, 95] width 40 height 9
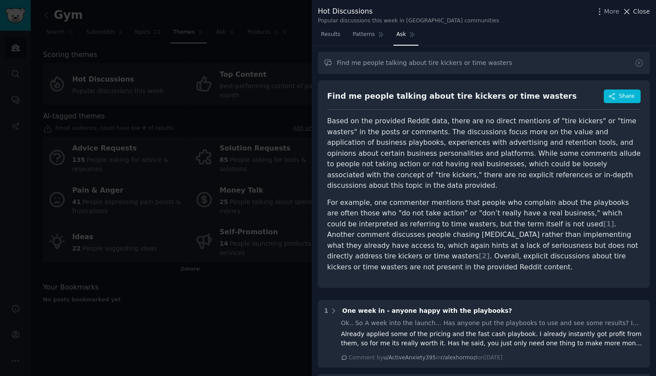
click at [644, 10] on span "Close" at bounding box center [641, 11] width 17 height 9
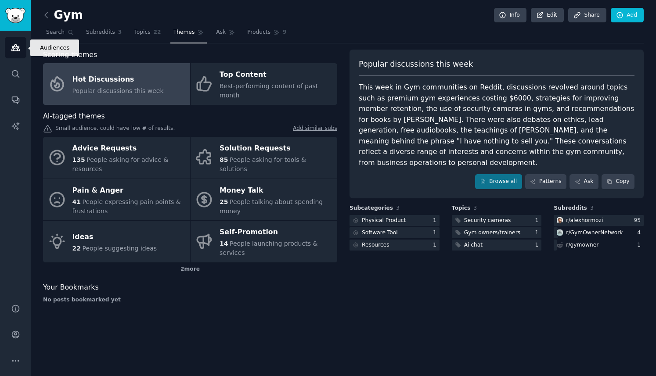
click at [10, 47] on link "Audiences" at bounding box center [16, 48] width 22 height 22
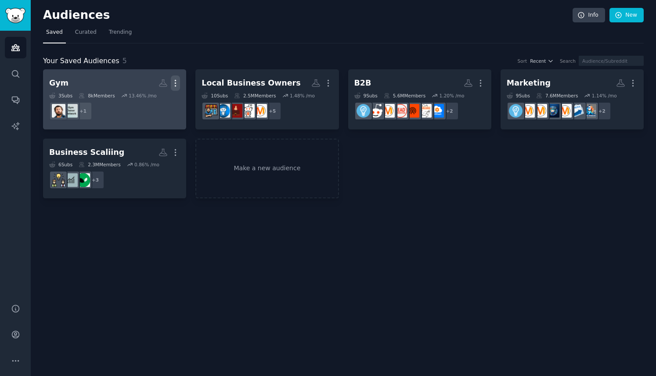
click at [173, 85] on icon "button" at bounding box center [175, 83] width 9 height 9
click at [147, 84] on p "View" at bounding box center [148, 86] width 14 height 9
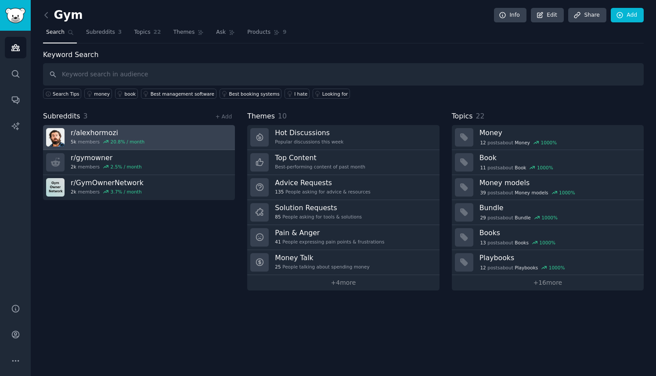
click at [210, 134] on link "r/ alexhormozi 5k members 20.8 % / month" at bounding box center [139, 137] width 192 height 25
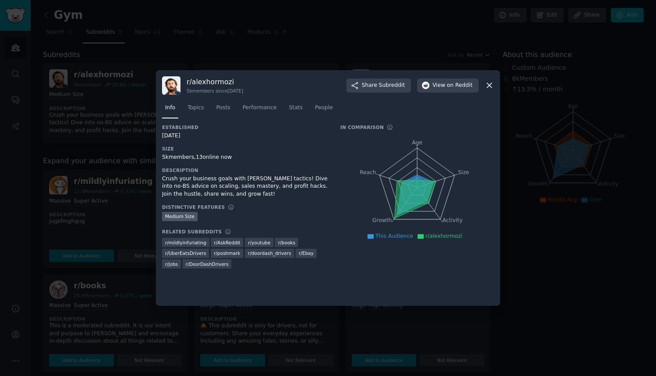
click at [490, 85] on icon at bounding box center [489, 85] width 5 height 5
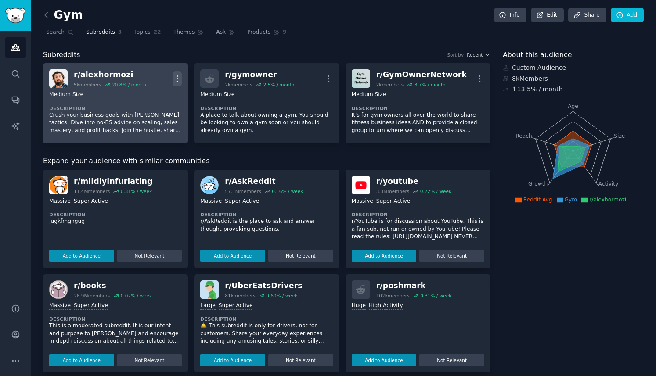
click at [175, 79] on icon "button" at bounding box center [177, 78] width 9 height 9
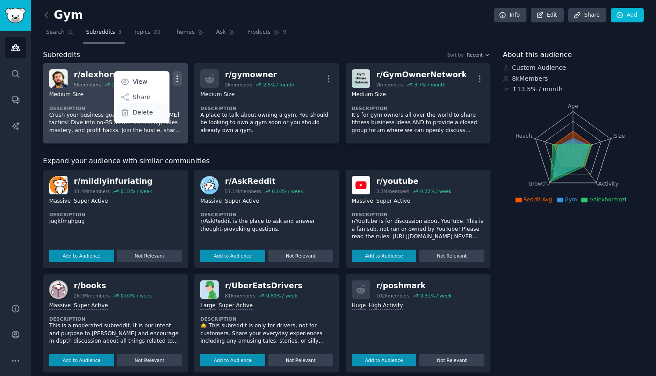
click at [141, 112] on p "Delete" at bounding box center [143, 112] width 20 height 9
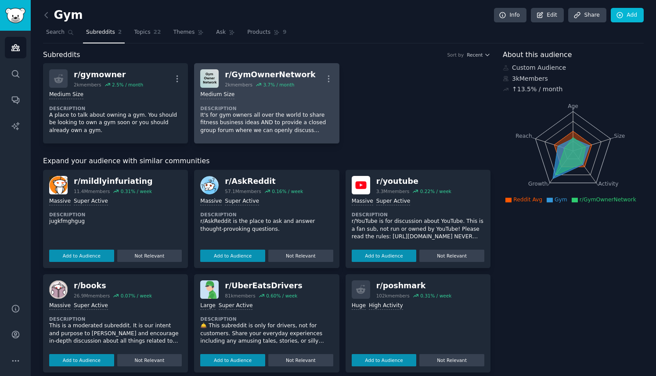
click at [267, 123] on p "It's for gym owners all over the world to share fitness business ideas AND to p…" at bounding box center [266, 123] width 133 height 23
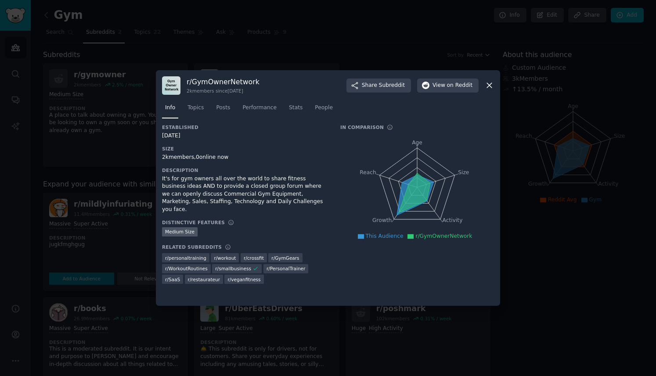
click at [209, 49] on div at bounding box center [328, 188] width 656 height 376
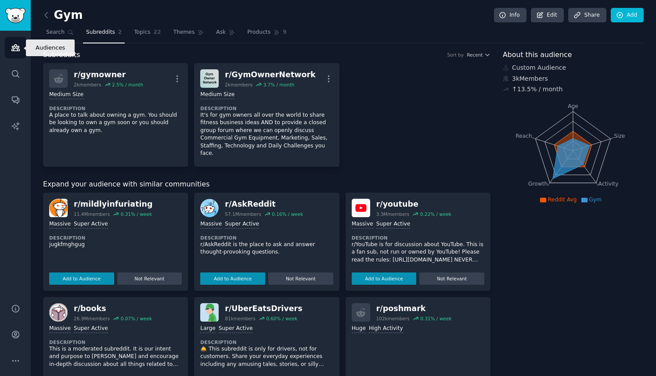
click at [18, 46] on icon "Sidebar" at bounding box center [15, 47] width 9 height 9
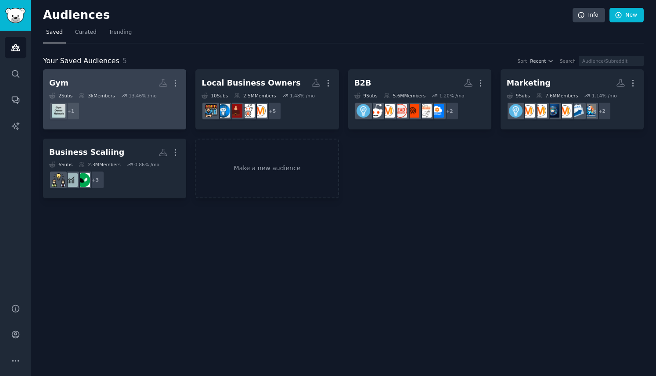
click at [141, 97] on div "13.46 % /mo" at bounding box center [143, 96] width 28 height 6
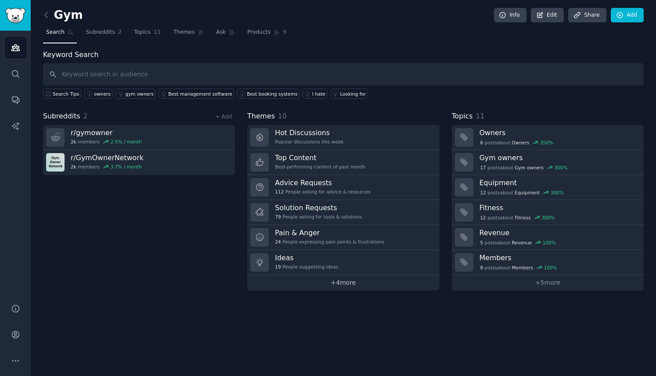
click at [345, 282] on link "+ 4 more" at bounding box center [343, 282] width 192 height 15
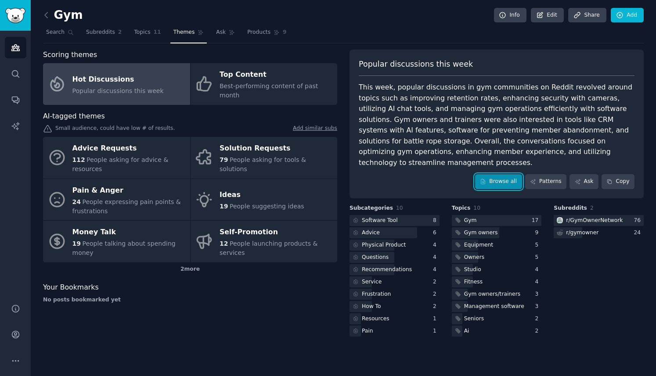
click at [506, 174] on link "Browse all" at bounding box center [498, 181] width 47 height 15
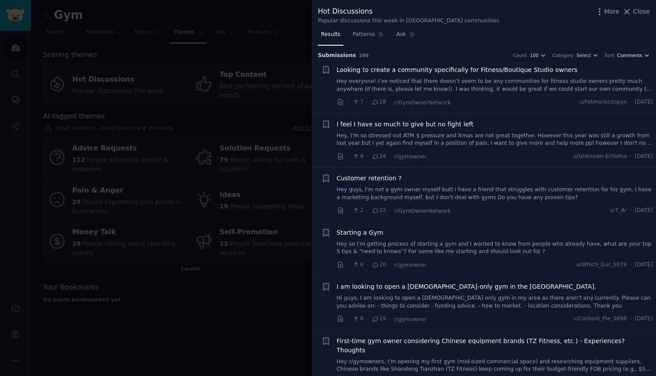
click at [645, 55] on icon "button" at bounding box center [647, 56] width 4 height 2
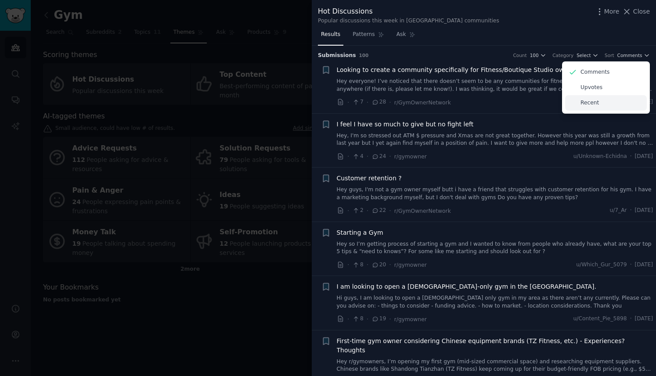
click at [595, 105] on p "Recent" at bounding box center [589, 103] width 18 height 8
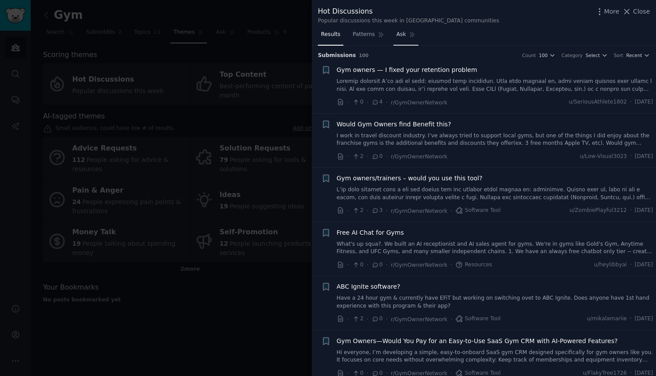
click at [404, 33] on span "Ask" at bounding box center [402, 35] width 10 height 8
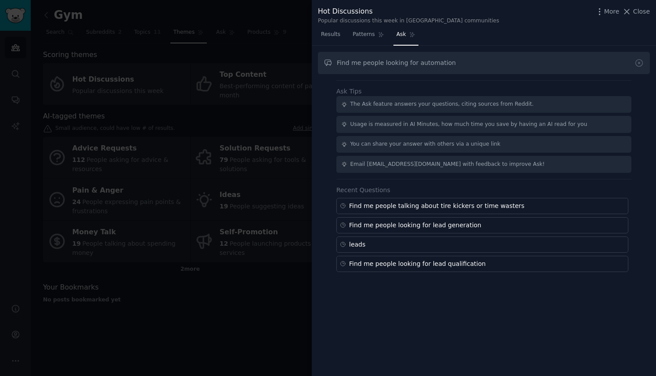
type input "Find me people looking for automation"
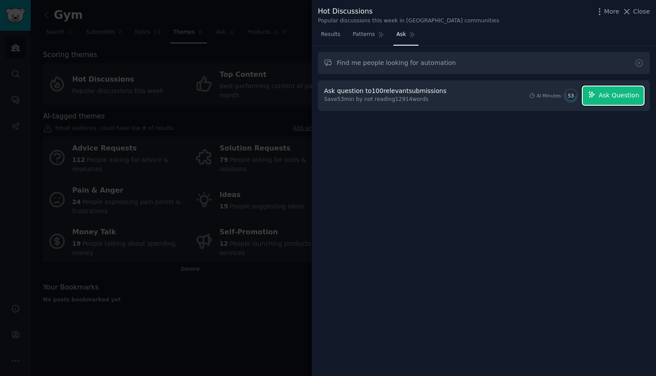
click at [617, 94] on span "Ask Question" at bounding box center [618, 95] width 40 height 9
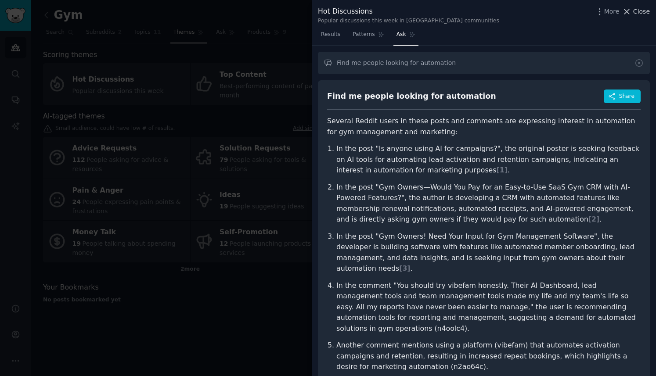
click at [645, 13] on span "Close" at bounding box center [641, 11] width 17 height 9
